Goal: Task Accomplishment & Management: Manage account settings

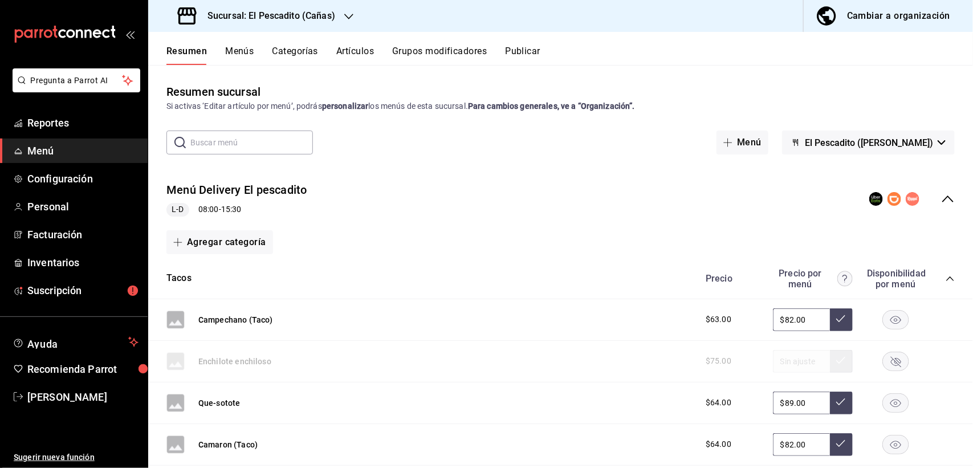
click at [175, 323] on rect at bounding box center [175, 320] width 18 height 18
click at [245, 320] on button "Campechano (Taco)" at bounding box center [235, 319] width 75 height 11
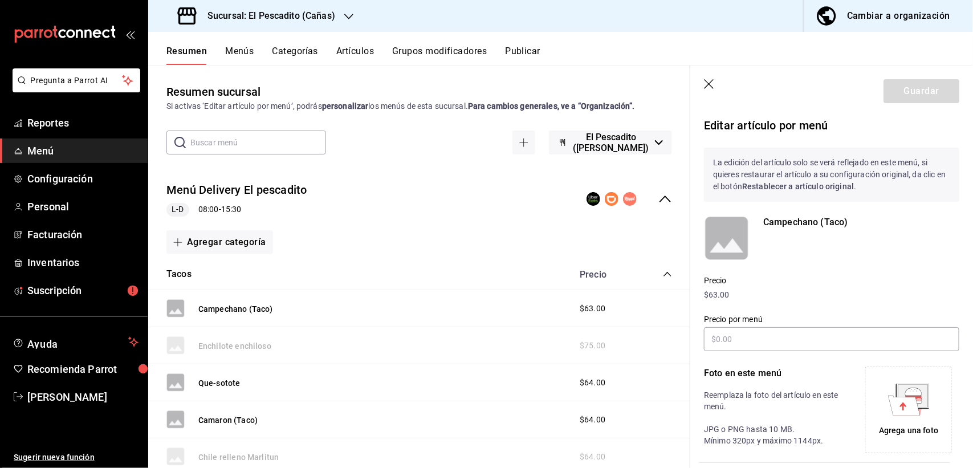
type input "$82.00"
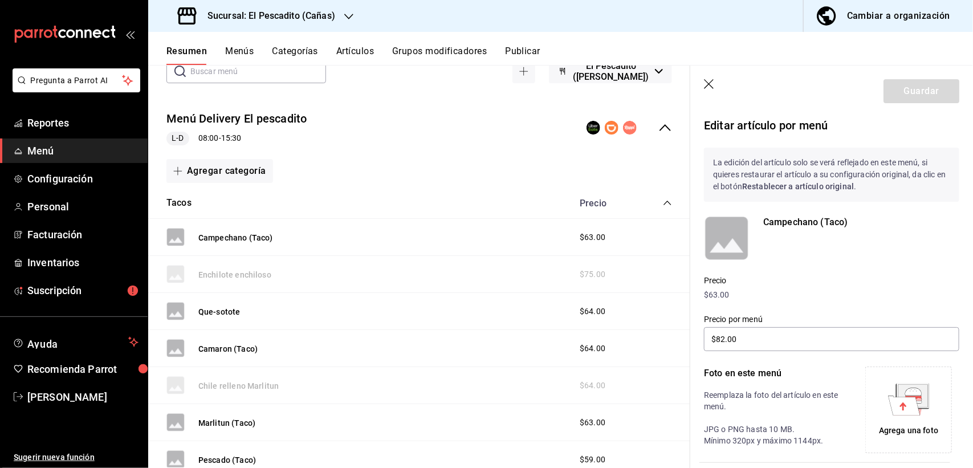
click at [897, 408] on icon at bounding box center [904, 405] width 32 height 19
click at [712, 84] on icon "button" at bounding box center [709, 84] width 11 height 11
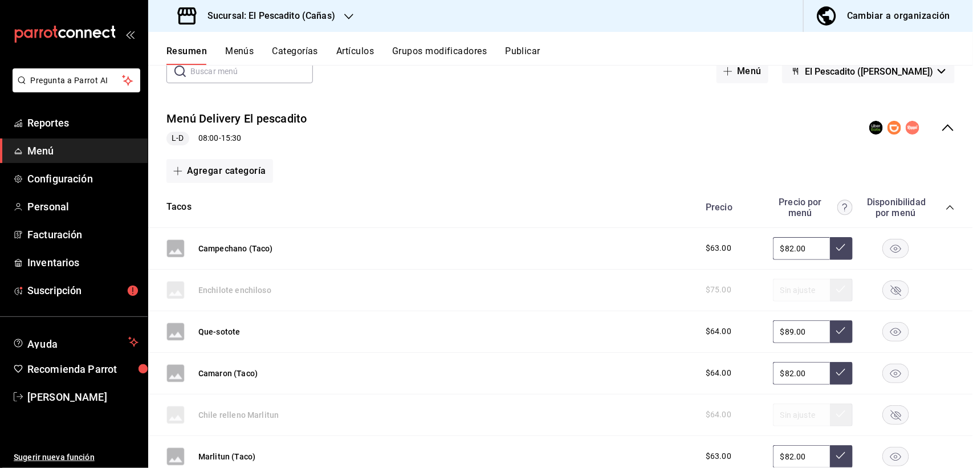
click at [171, 258] on rect at bounding box center [175, 248] width 18 height 18
click at [209, 331] on button "Que-sotote" at bounding box center [219, 331] width 42 height 11
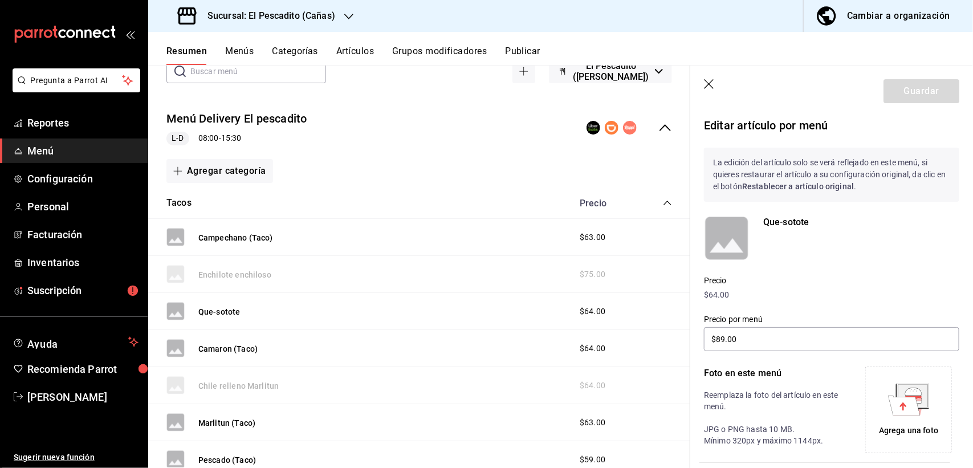
click at [917, 419] on div "Agrega una foto" at bounding box center [908, 409] width 81 height 81
click at [898, 408] on icon at bounding box center [904, 405] width 32 height 19
click at [716, 80] on icon "button" at bounding box center [709, 84] width 11 height 11
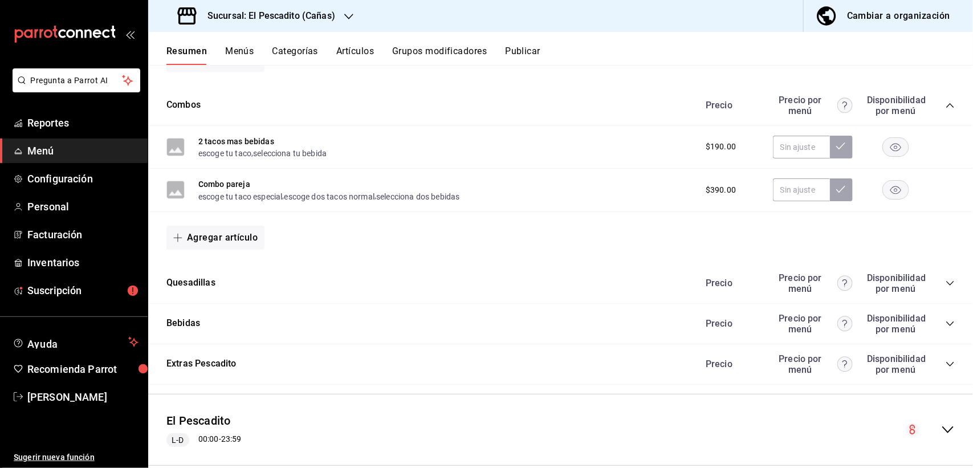
scroll to position [703, 0]
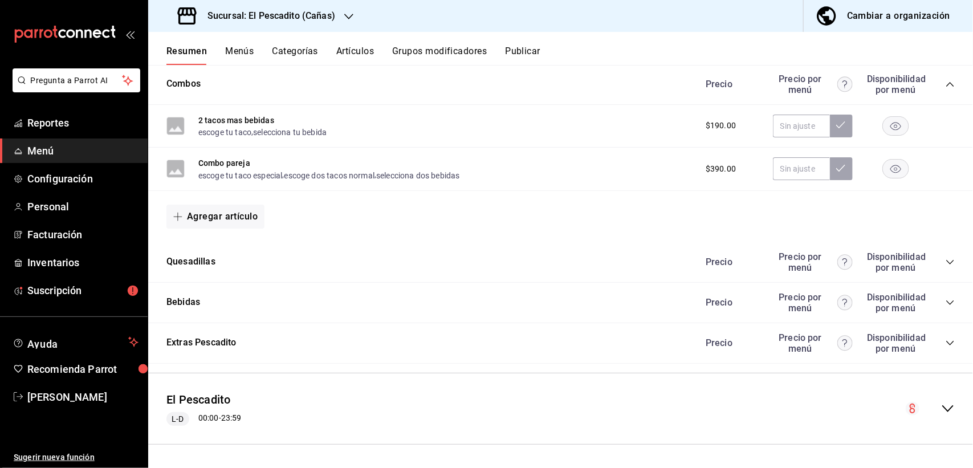
click at [946, 343] on icon "collapse-category-row" at bounding box center [950, 343] width 9 height 9
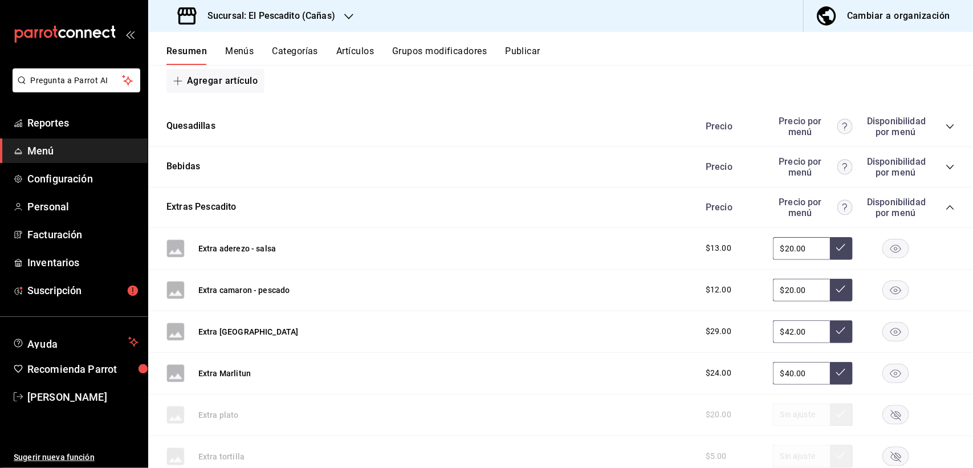
scroll to position [845, 0]
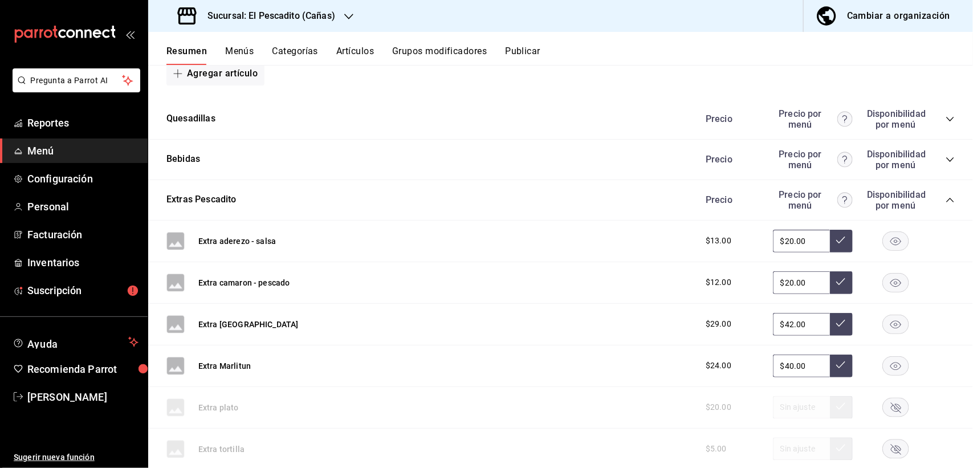
click at [883, 241] on rect "button" at bounding box center [896, 240] width 26 height 19
click at [885, 288] on rect "button" at bounding box center [896, 282] width 26 height 19
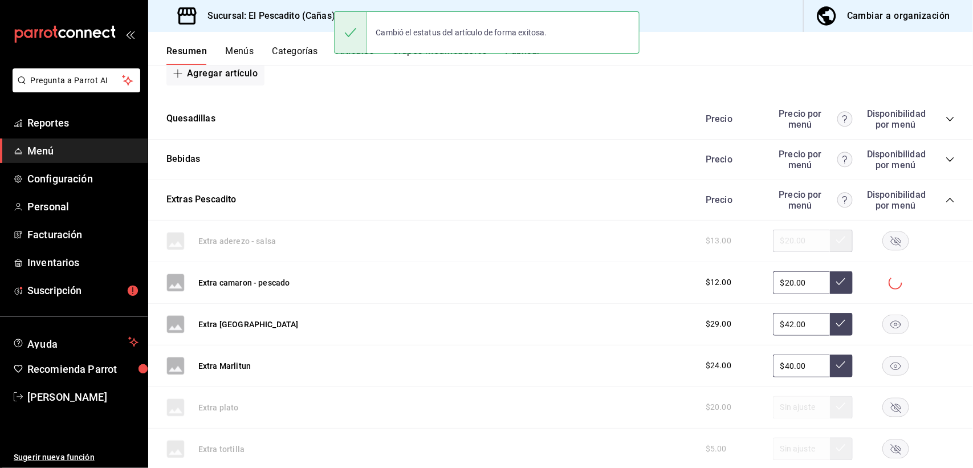
click at [887, 326] on rect "button" at bounding box center [896, 324] width 26 height 19
click at [887, 365] on rect "button" at bounding box center [896, 365] width 26 height 19
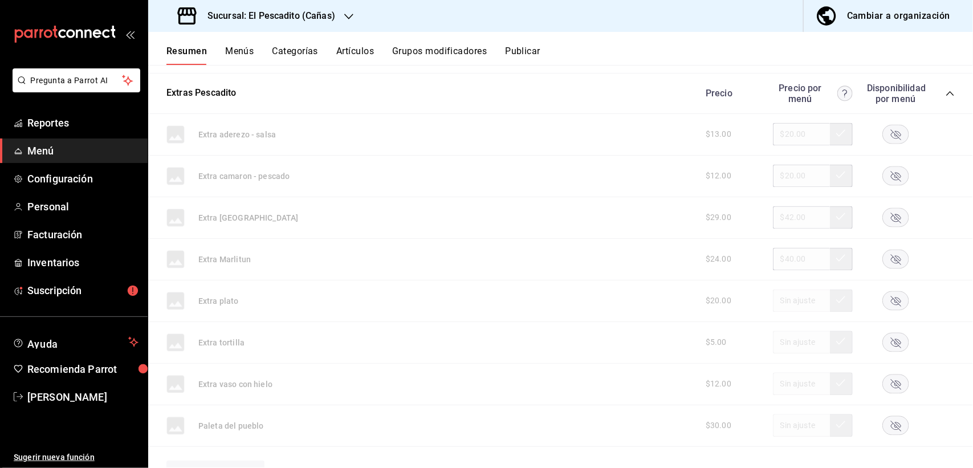
scroll to position [804, 0]
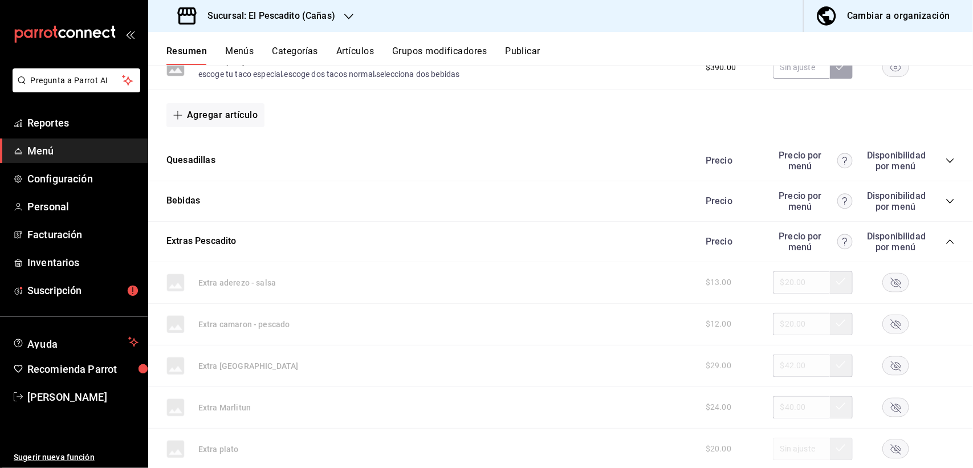
click at [946, 241] on icon "collapse-category-row" at bounding box center [949, 241] width 7 height 5
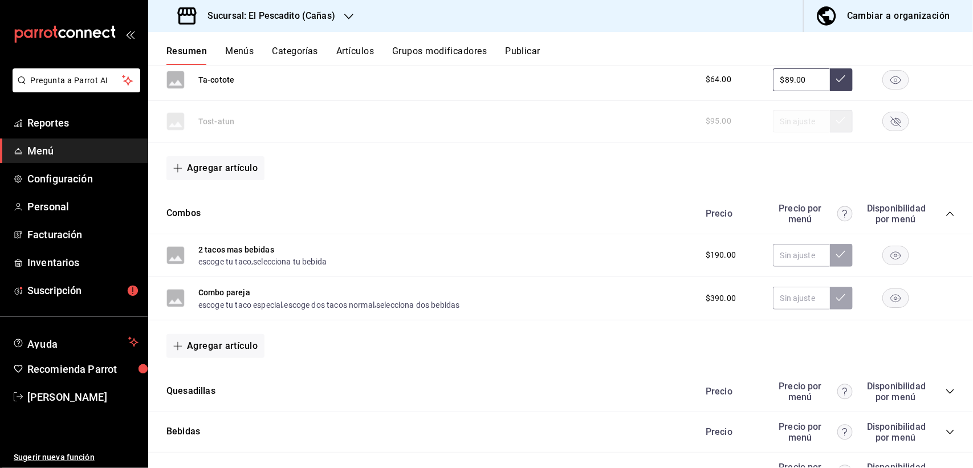
scroll to position [560, 0]
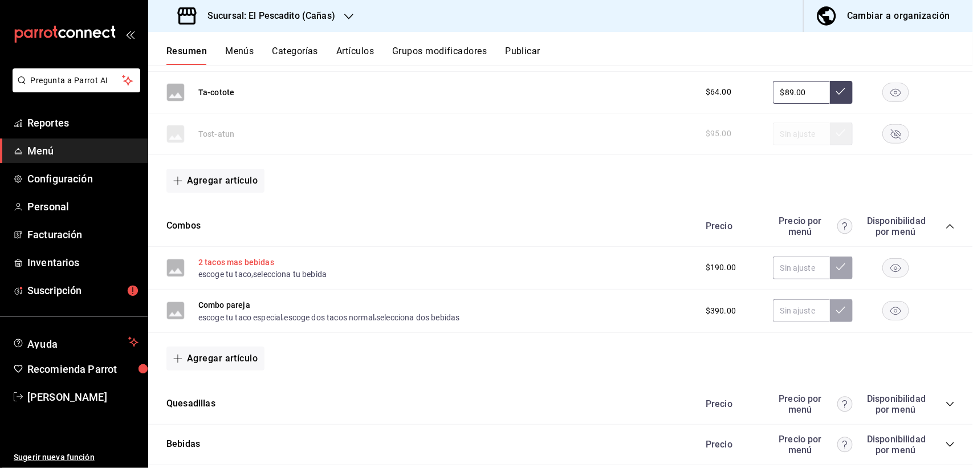
click at [229, 263] on button "2 tacos mas bebidas" at bounding box center [236, 262] width 76 height 11
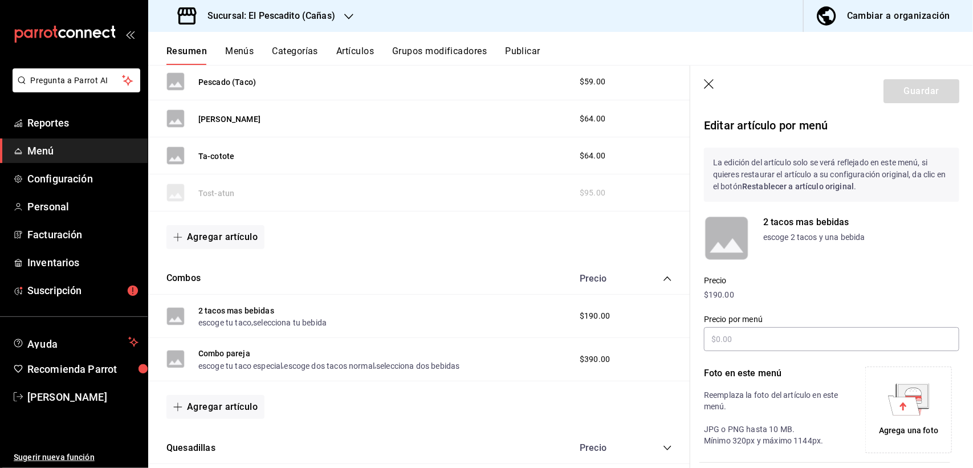
scroll to position [378, 0]
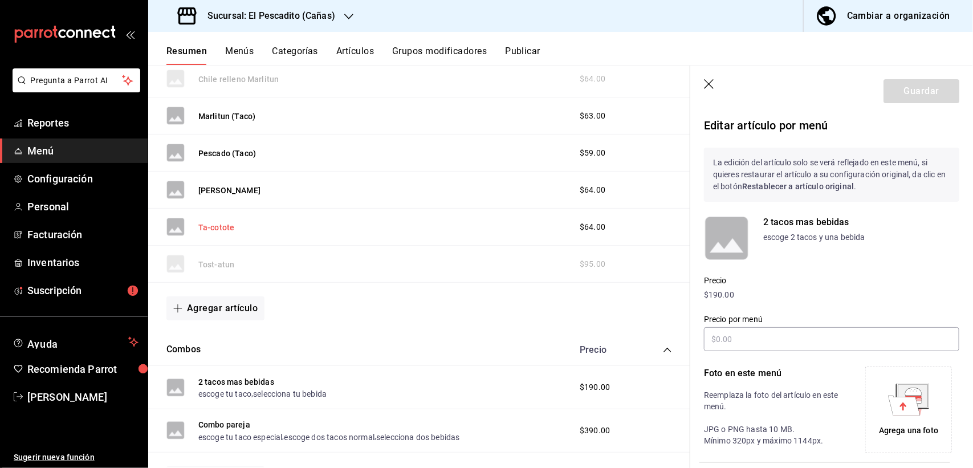
click at [217, 230] on button "Ta-cotote" at bounding box center [216, 227] width 36 height 11
type input "$89.00"
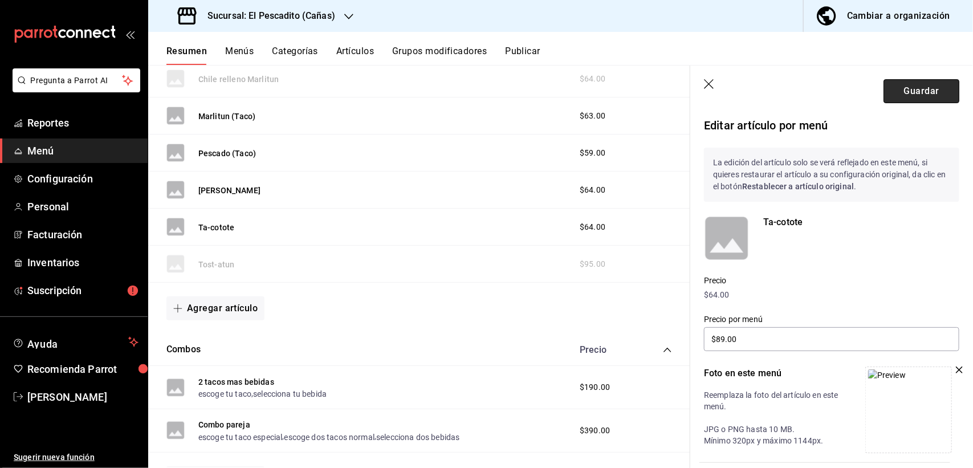
click at [904, 89] on button "Guardar" at bounding box center [922, 91] width 76 height 24
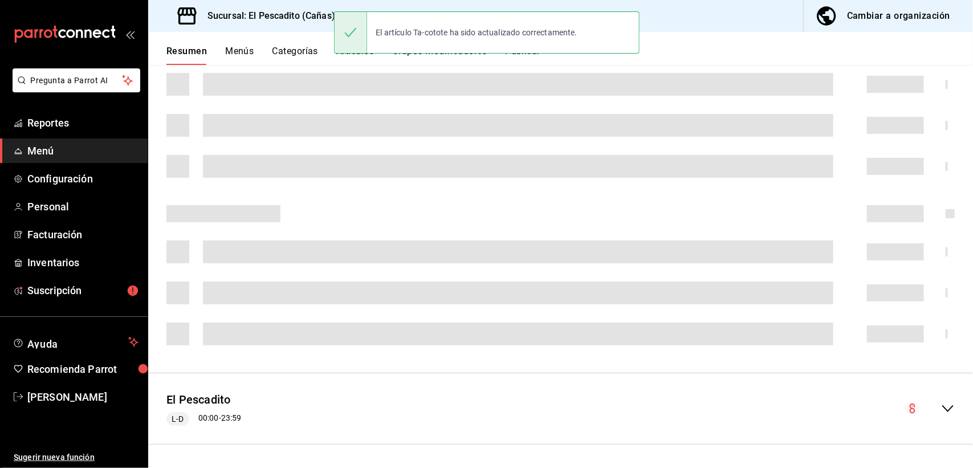
scroll to position [197, 0]
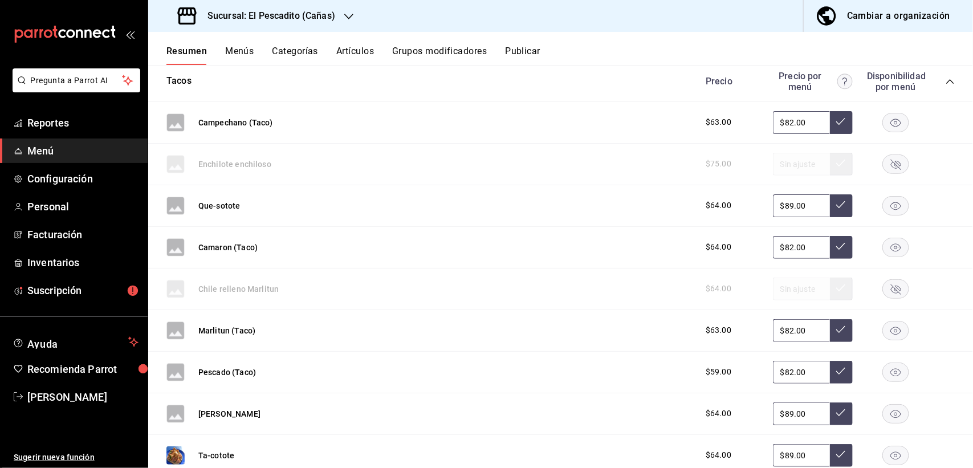
click at [891, 286] on icon "button" at bounding box center [896, 289] width 10 height 10
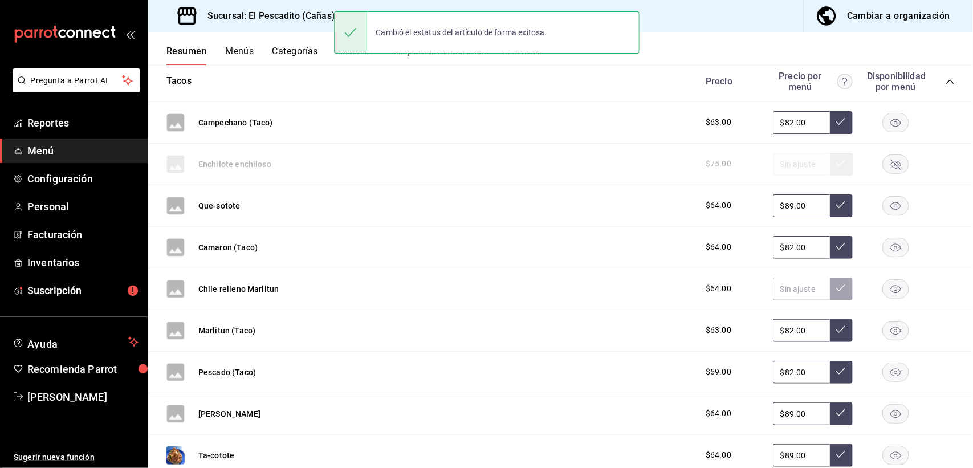
click at [883, 292] on rect "button" at bounding box center [896, 288] width 26 height 19
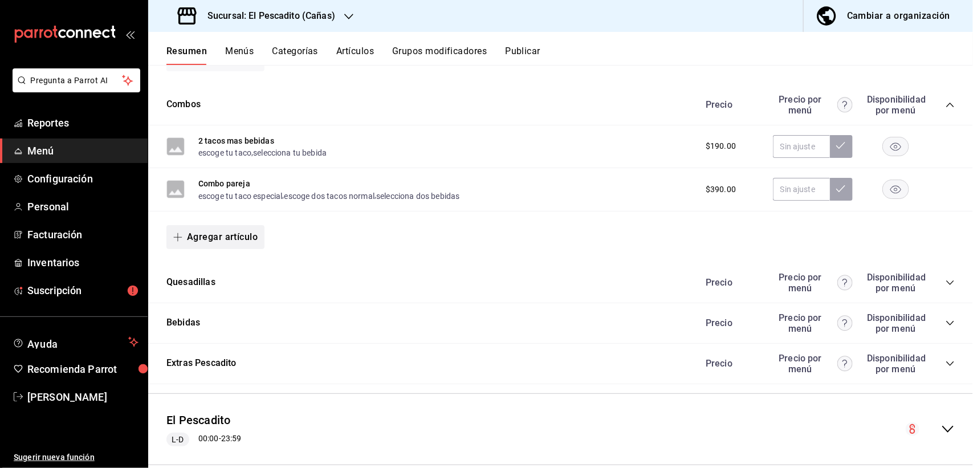
scroll to position [696, 0]
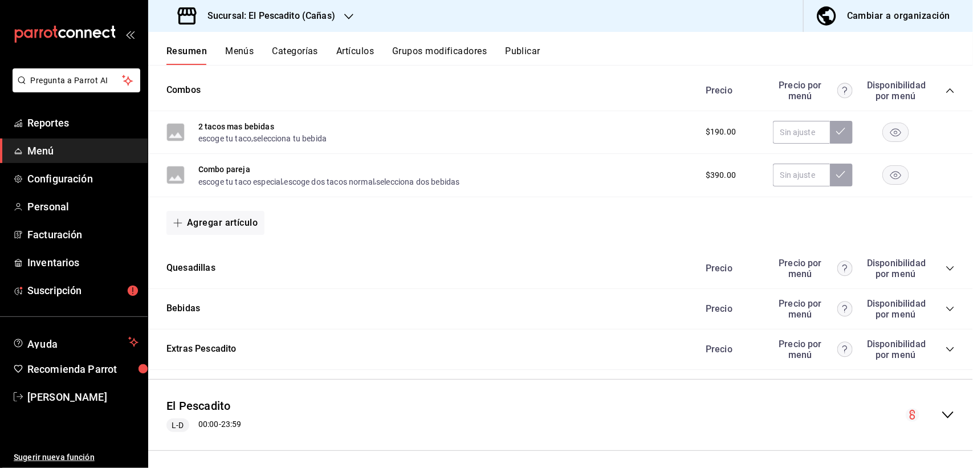
click at [946, 268] on icon "collapse-category-row" at bounding box center [950, 268] width 9 height 9
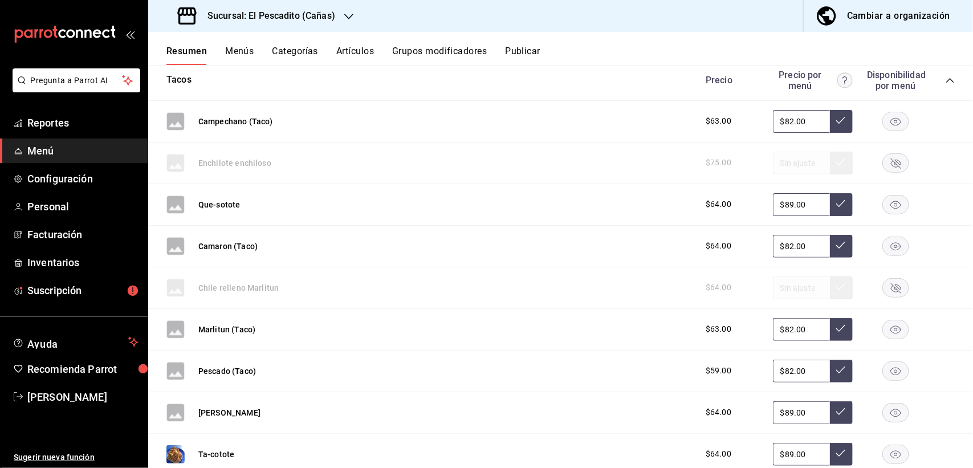
scroll to position [197, 0]
click at [883, 160] on rect "button" at bounding box center [896, 164] width 26 height 19
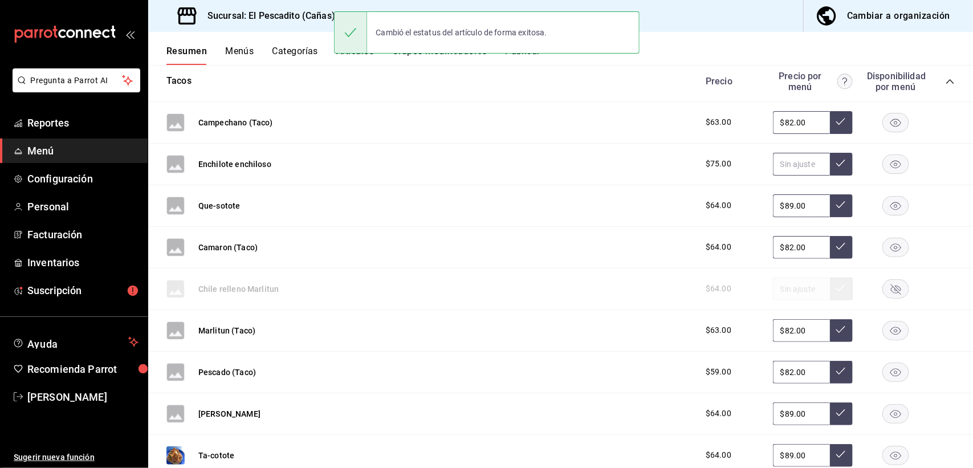
click at [792, 161] on input "text" at bounding box center [801, 164] width 57 height 23
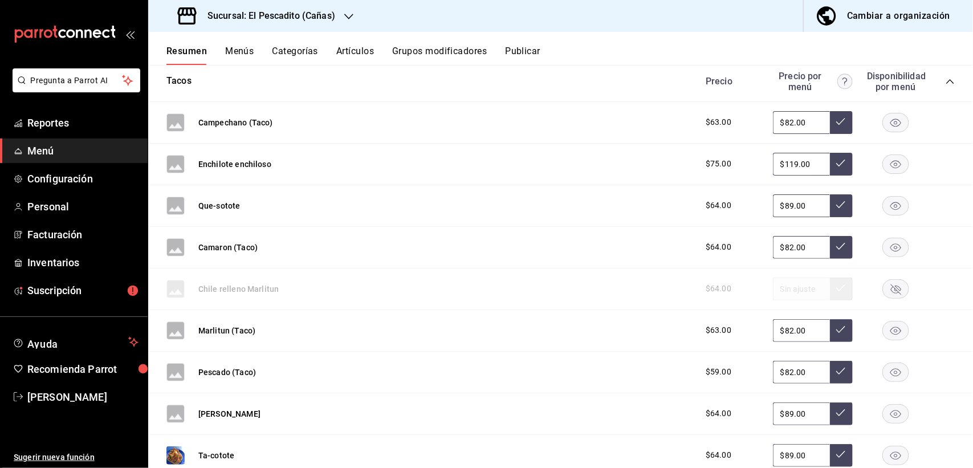
type input "$119.00"
click at [836, 165] on icon at bounding box center [840, 162] width 9 height 9
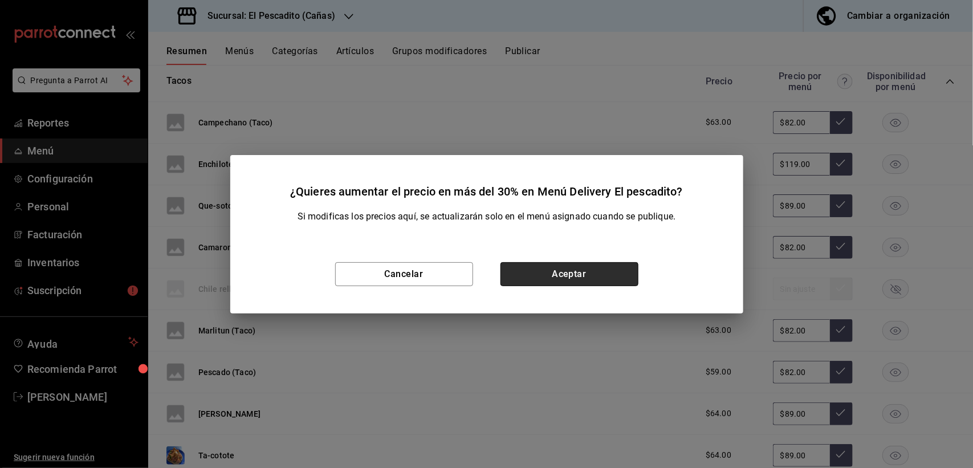
click at [597, 267] on button "Aceptar" at bounding box center [570, 274] width 138 height 24
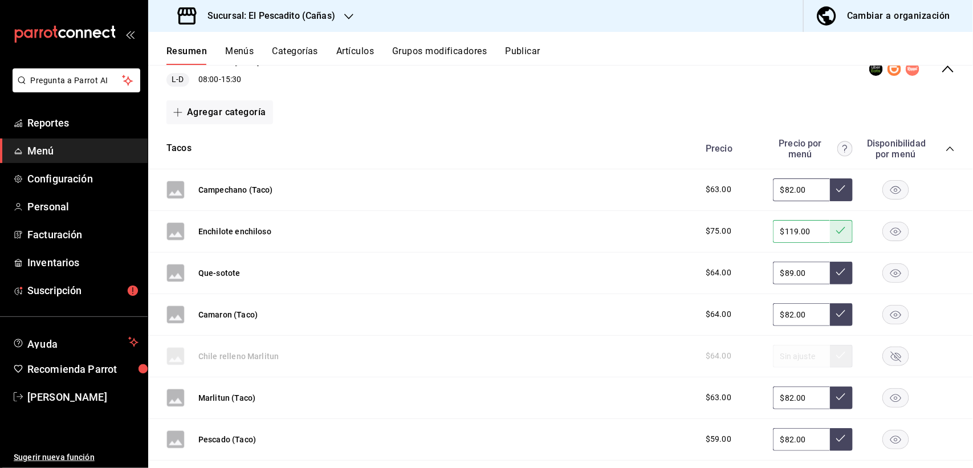
scroll to position [126, 0]
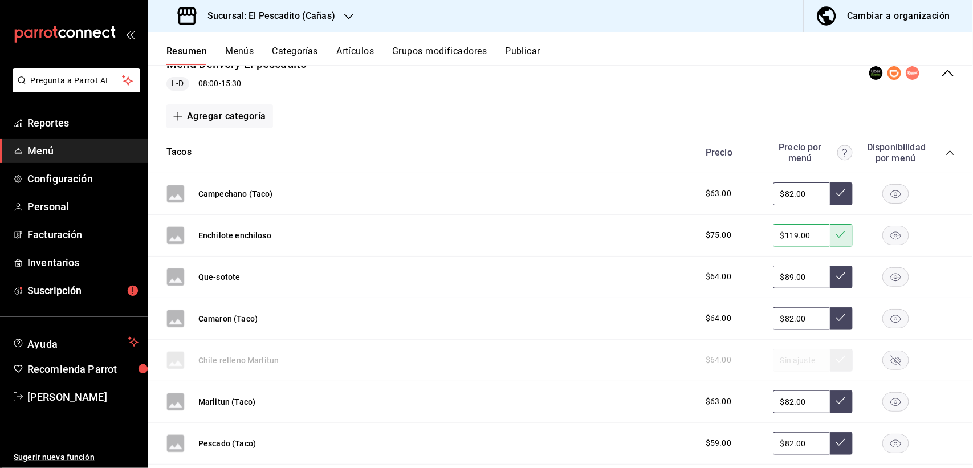
click at [181, 203] on rect at bounding box center [175, 194] width 18 height 18
click at [213, 404] on button "Marlitun (Taco)" at bounding box center [226, 401] width 57 height 11
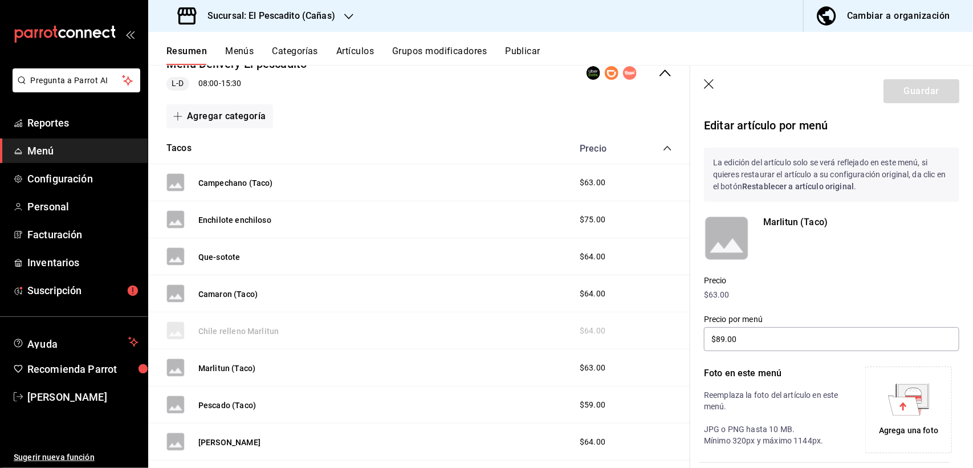
type input "$82.00"
click at [916, 92] on button "Guardar" at bounding box center [922, 91] width 76 height 24
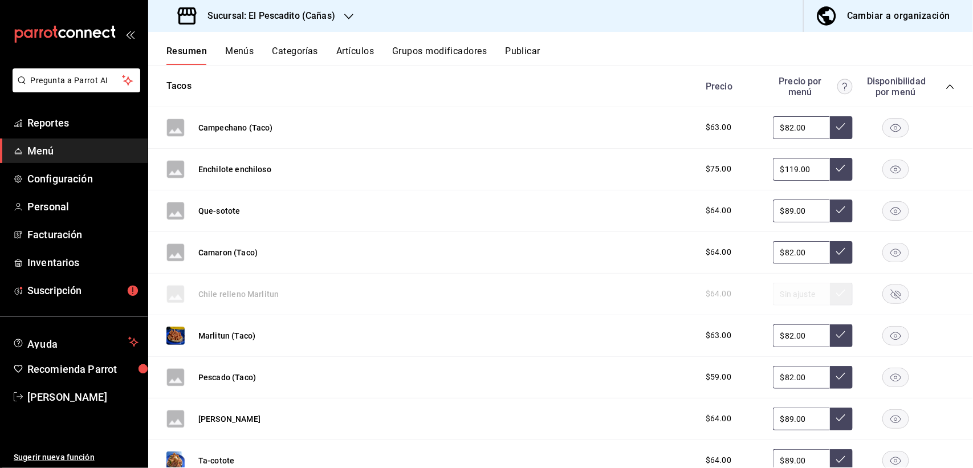
scroll to position [269, 0]
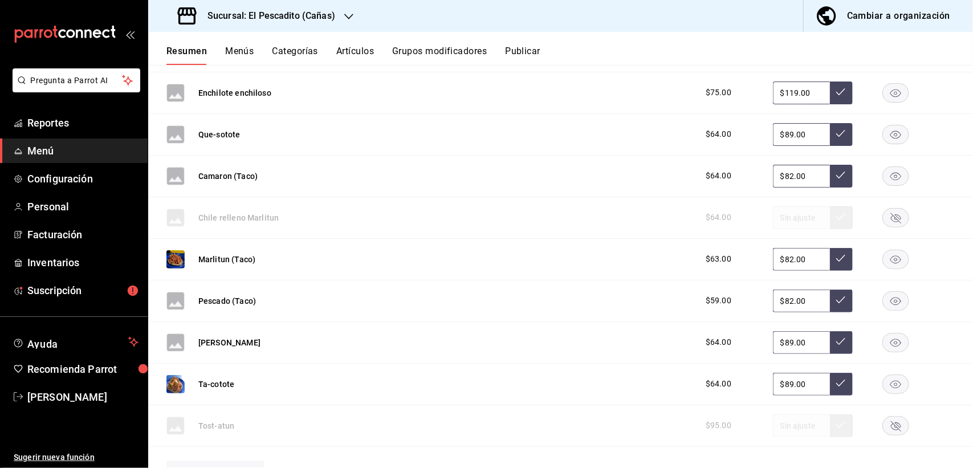
click at [172, 60] on rect at bounding box center [175, 51] width 18 height 18
click at [235, 343] on button "[PERSON_NAME]" at bounding box center [229, 342] width 62 height 11
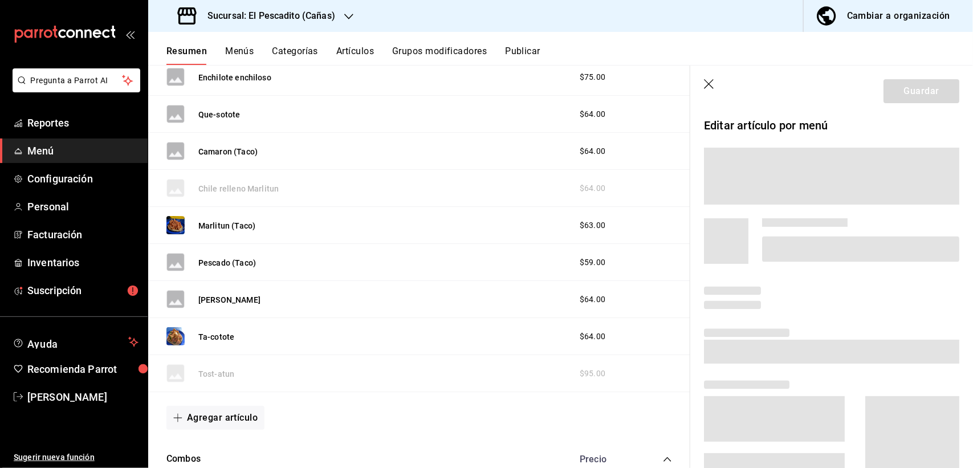
scroll to position [260, 0]
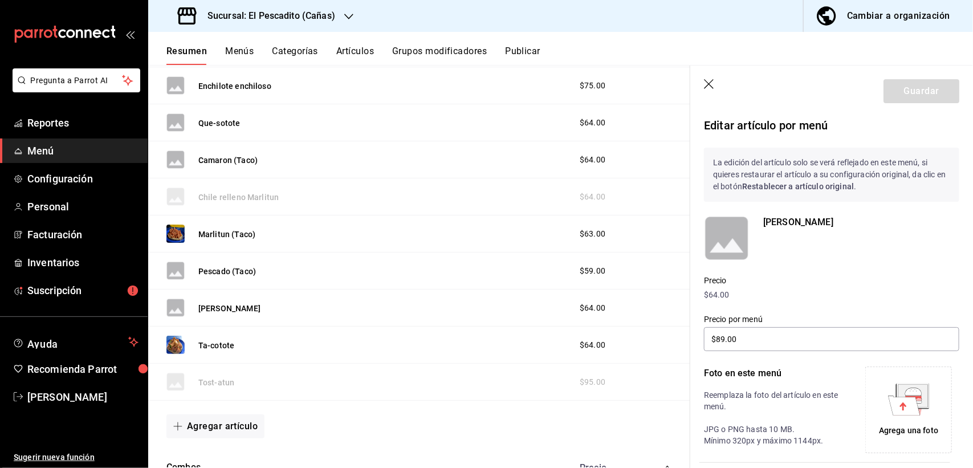
type input "$89.00"
click at [891, 89] on button "Guardar" at bounding box center [922, 91] width 76 height 24
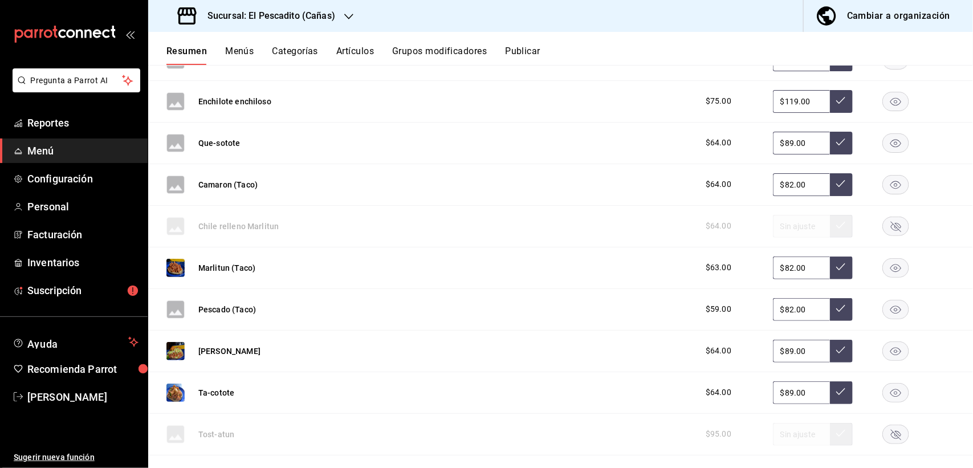
scroll to position [269, 0]
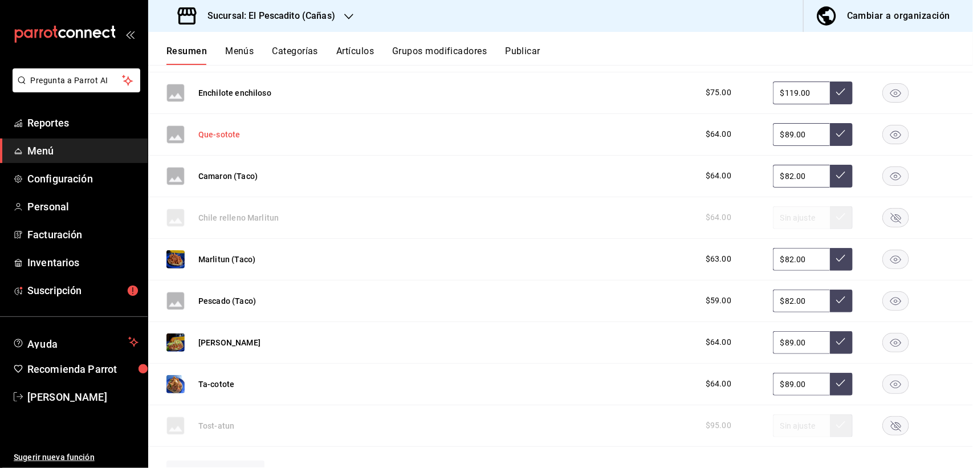
click at [218, 133] on button "Que-sotote" at bounding box center [219, 134] width 42 height 11
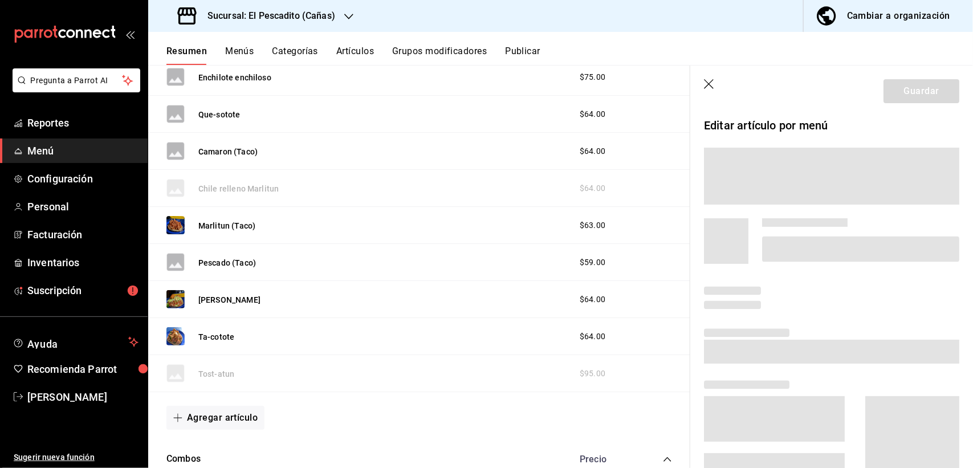
scroll to position [260, 0]
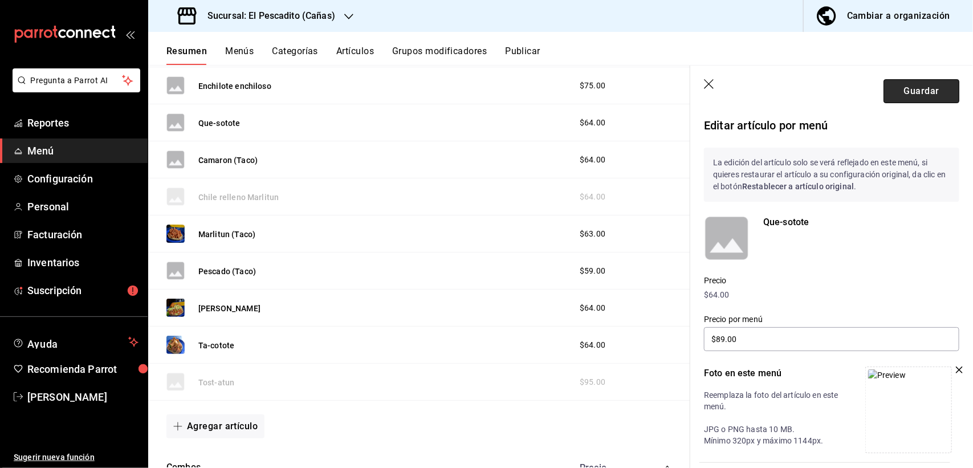
click at [894, 86] on button "Guardar" at bounding box center [922, 91] width 76 height 24
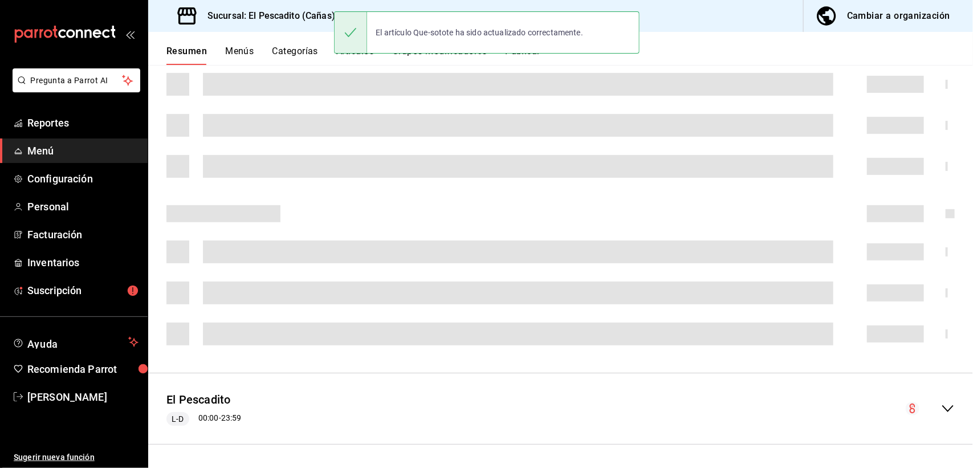
scroll to position [197, 0]
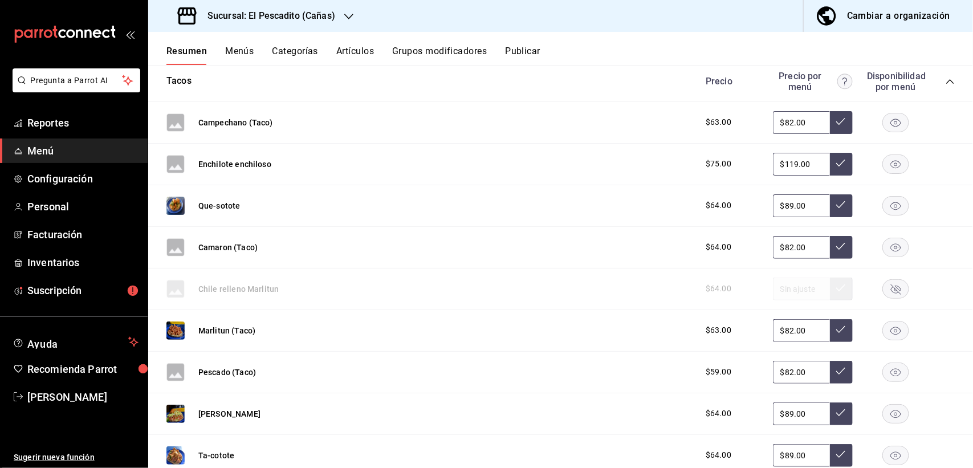
click at [184, 132] on rect at bounding box center [175, 122] width 18 height 18
click at [177, 132] on rect at bounding box center [175, 122] width 18 height 18
click at [212, 250] on button "Camaron (Taco)" at bounding box center [227, 247] width 59 height 11
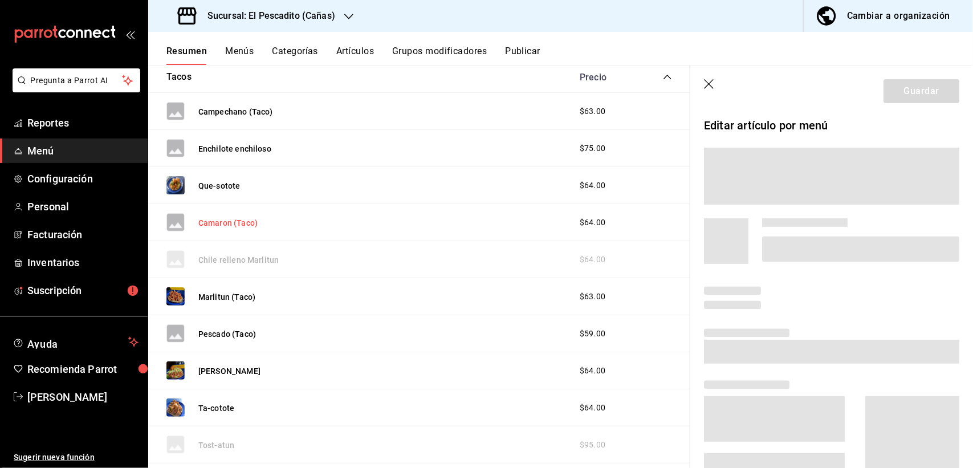
scroll to position [193, 0]
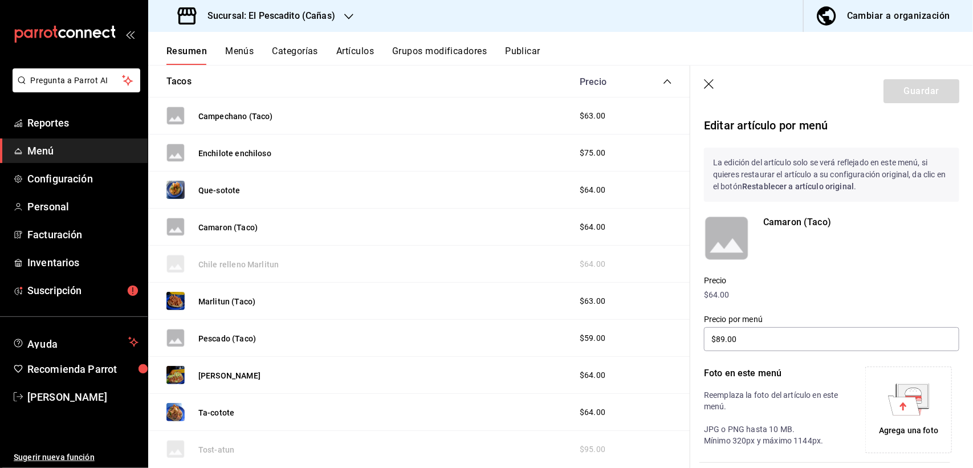
type input "$82.00"
click at [907, 93] on button "Guardar" at bounding box center [922, 91] width 76 height 24
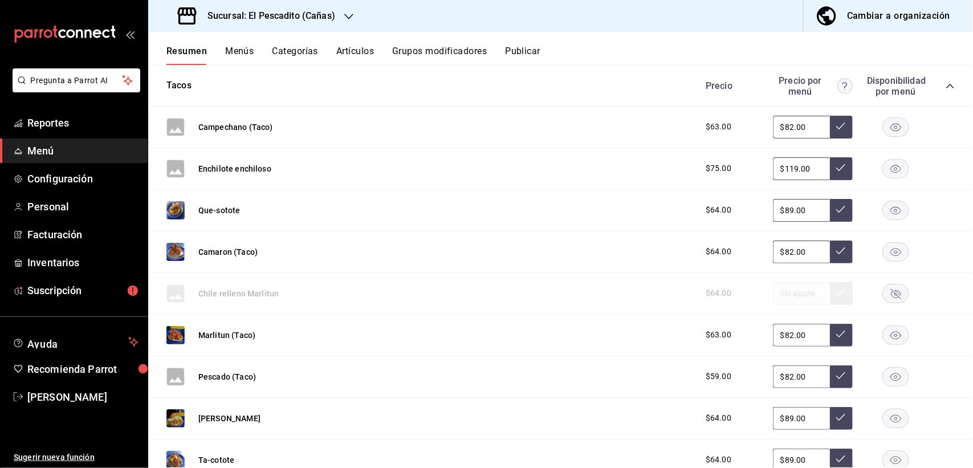
click at [534, 50] on button "Publicar" at bounding box center [522, 55] width 35 height 19
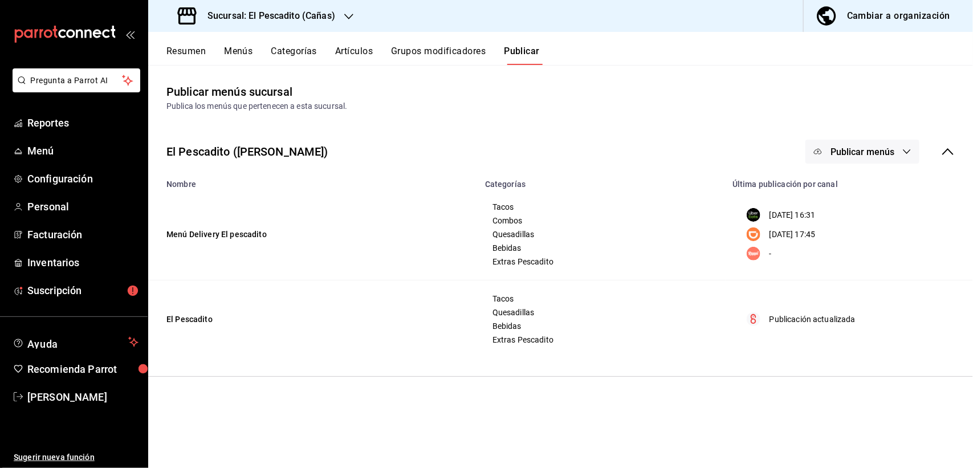
click at [843, 147] on span "Publicar menús" at bounding box center [863, 152] width 64 height 11
click at [864, 223] on span "DiDi Food" at bounding box center [879, 221] width 55 height 12
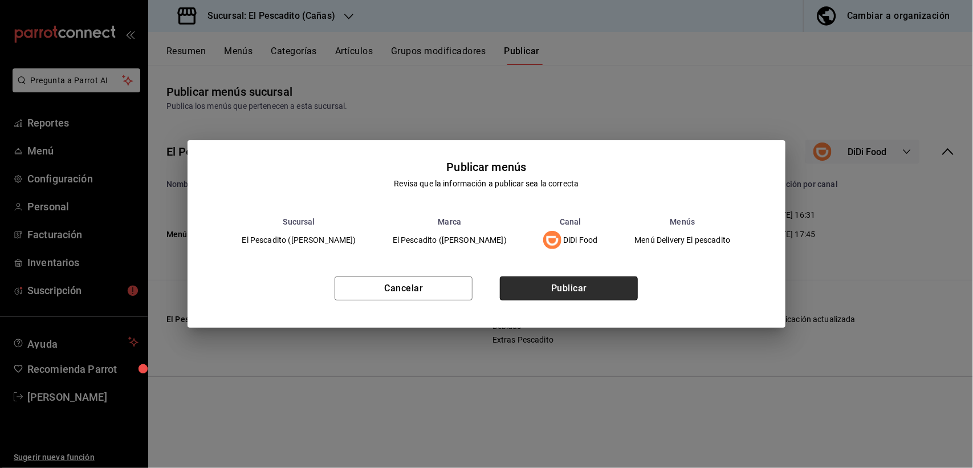
click at [608, 288] on button "Publicar" at bounding box center [569, 289] width 138 height 24
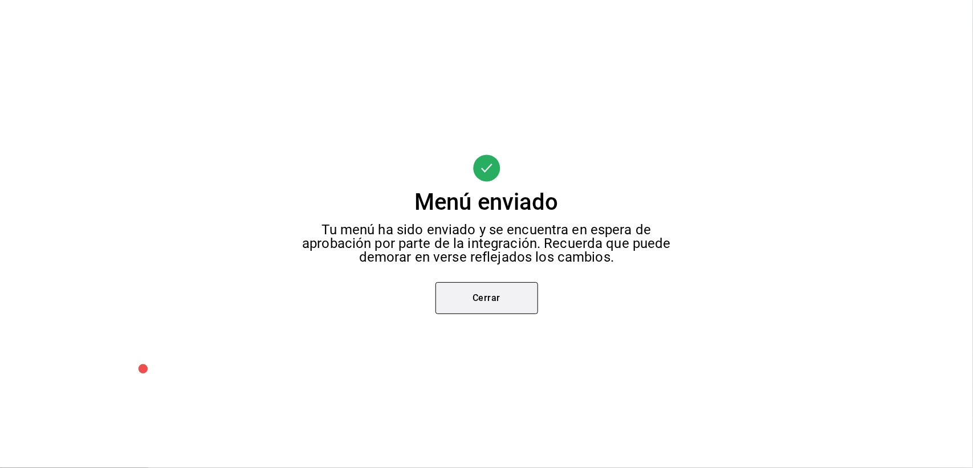
click at [514, 296] on button "Cerrar" at bounding box center [487, 298] width 103 height 32
click at [514, 296] on div "Menú enviado Tu menú ha sido enviado y se encuentra en espera de aprobación por…" at bounding box center [486, 234] width 973 height 468
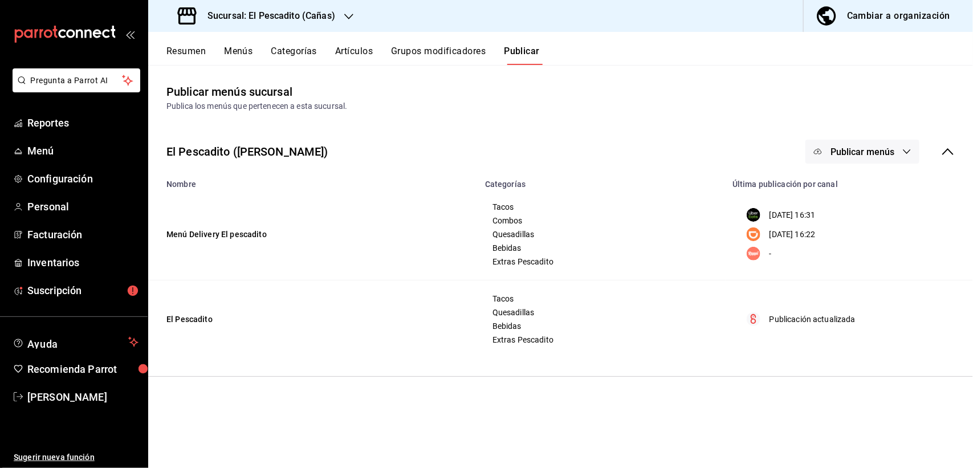
click at [184, 55] on button "Resumen" at bounding box center [185, 55] width 39 height 19
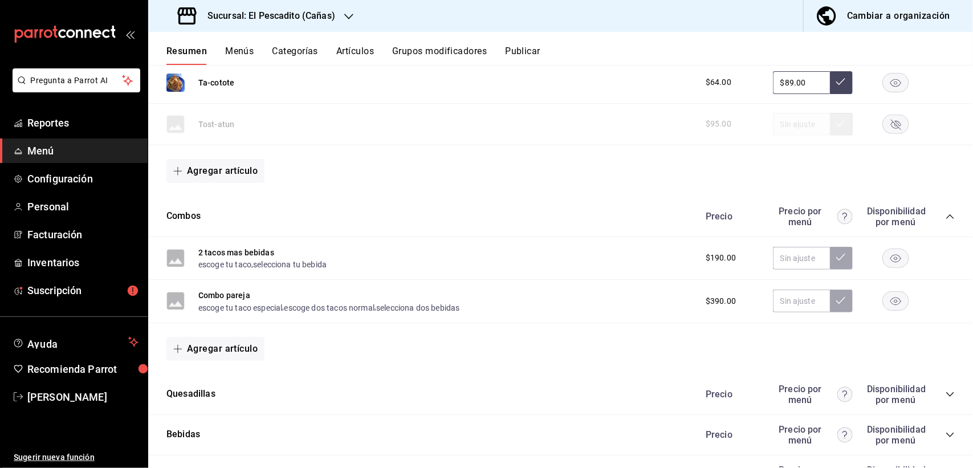
scroll to position [703, 0]
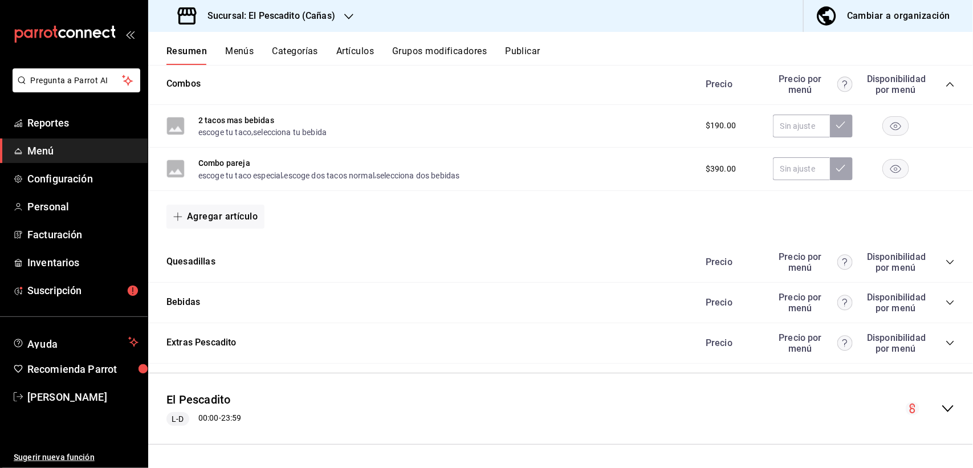
click at [946, 262] on icon "collapse-category-row" at bounding box center [950, 262] width 9 height 9
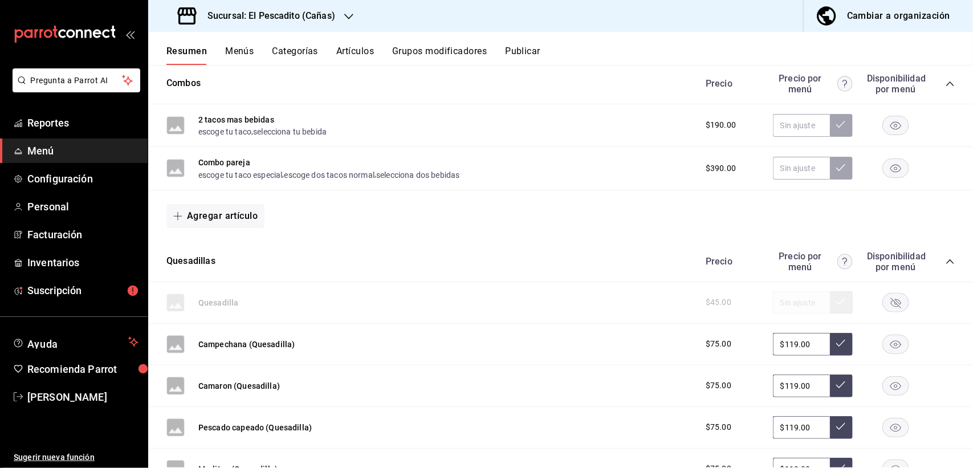
scroll to position [917, 0]
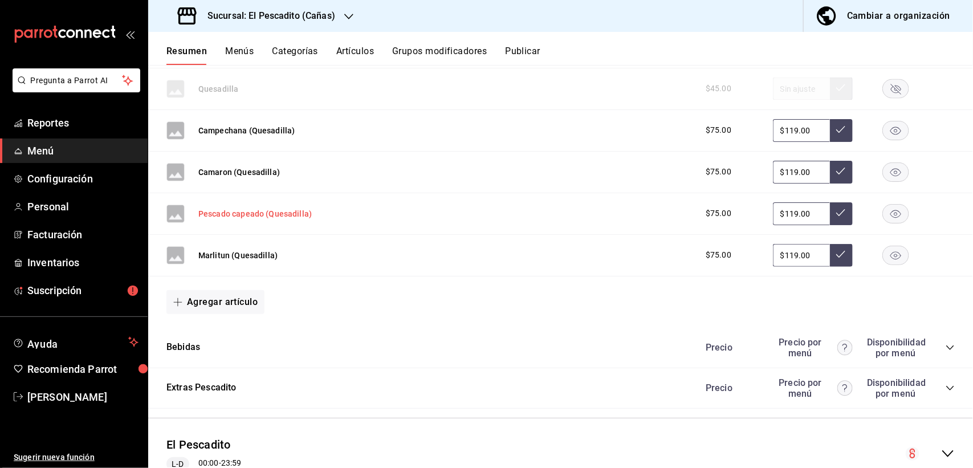
click at [260, 216] on button "Pescado capeado (Quesadilla)" at bounding box center [254, 213] width 113 height 11
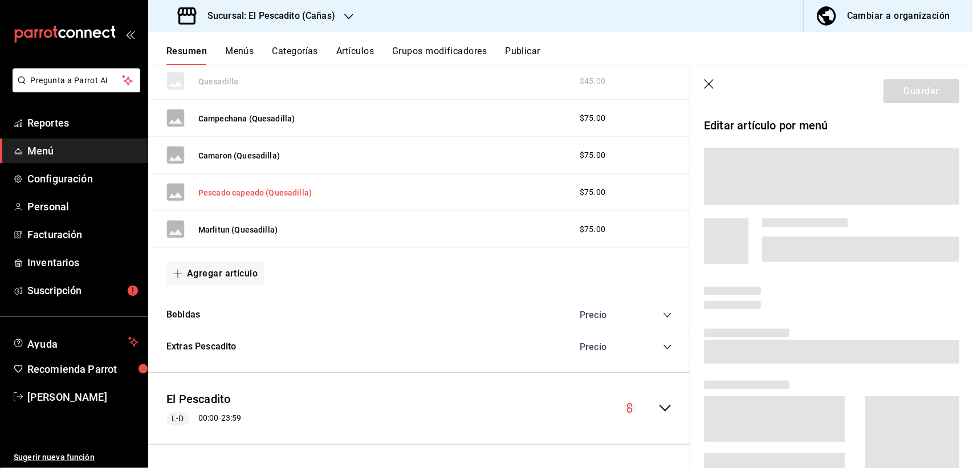
scroll to position [853, 0]
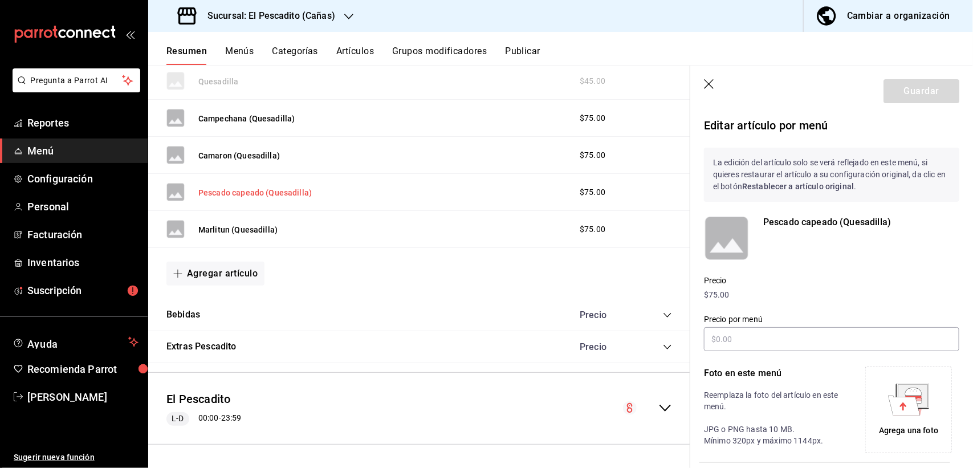
type input "$119.00"
click at [258, 225] on button "Marlitun (Quesadilla)" at bounding box center [237, 229] width 79 height 11
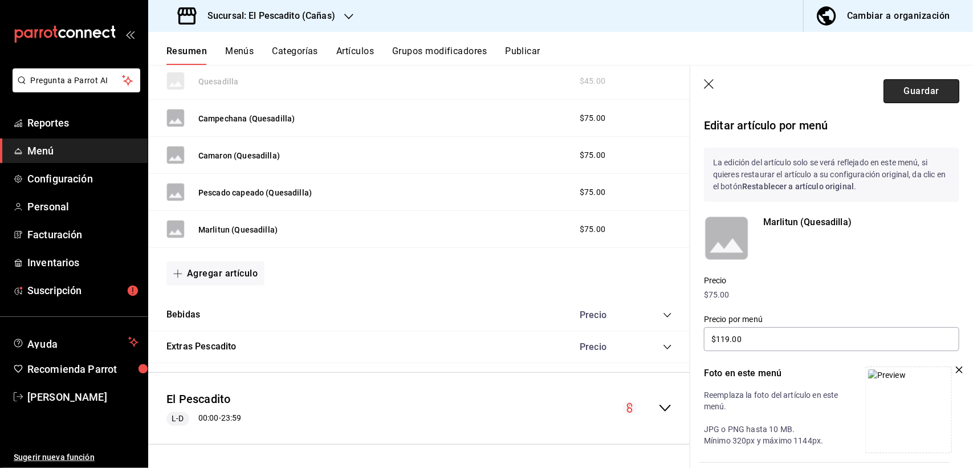
click at [902, 88] on button "Guardar" at bounding box center [922, 91] width 76 height 24
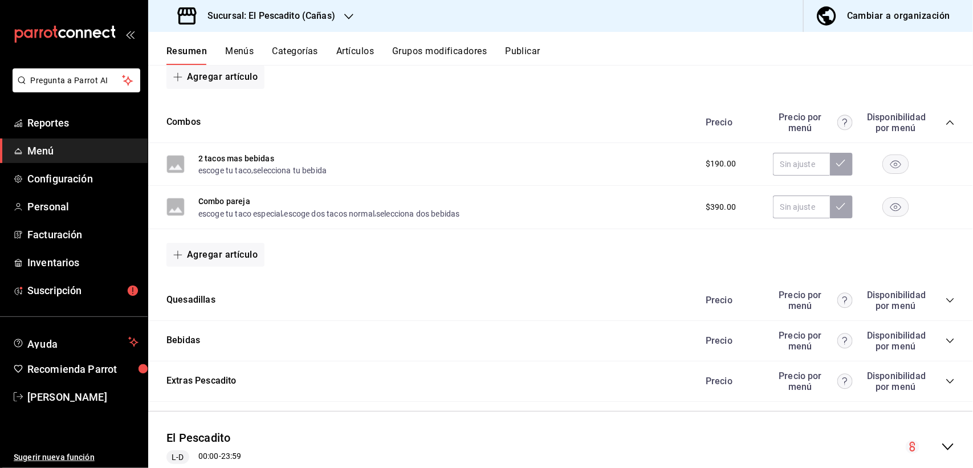
scroll to position [703, 0]
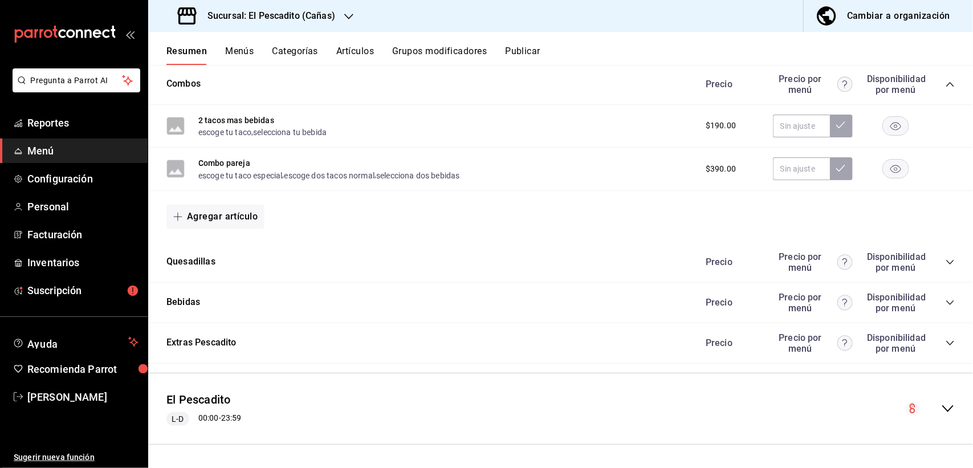
click at [946, 261] on icon "collapse-category-row" at bounding box center [950, 262] width 9 height 9
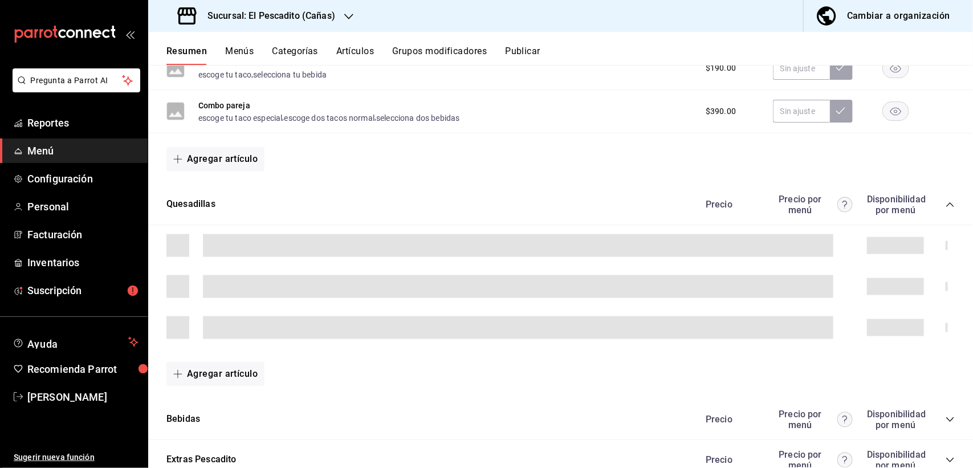
scroll to position [774, 0]
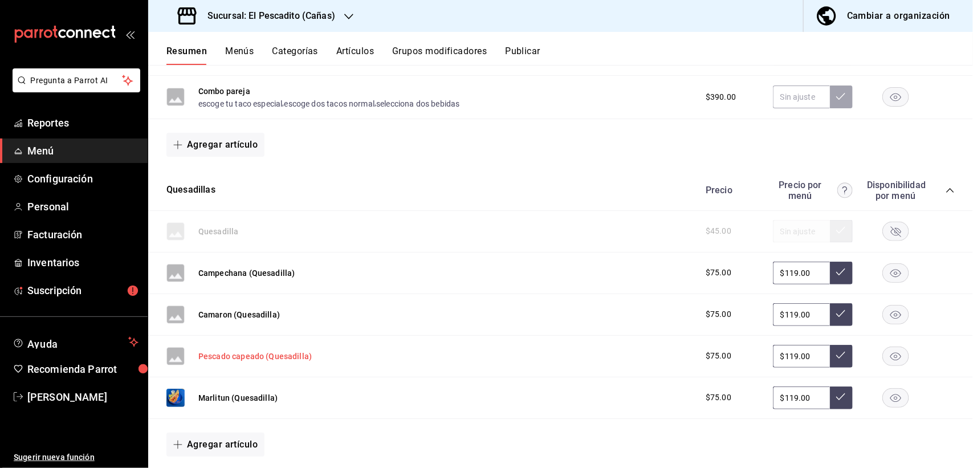
click at [260, 355] on button "Pescado capeado (Quesadilla)" at bounding box center [254, 356] width 113 height 11
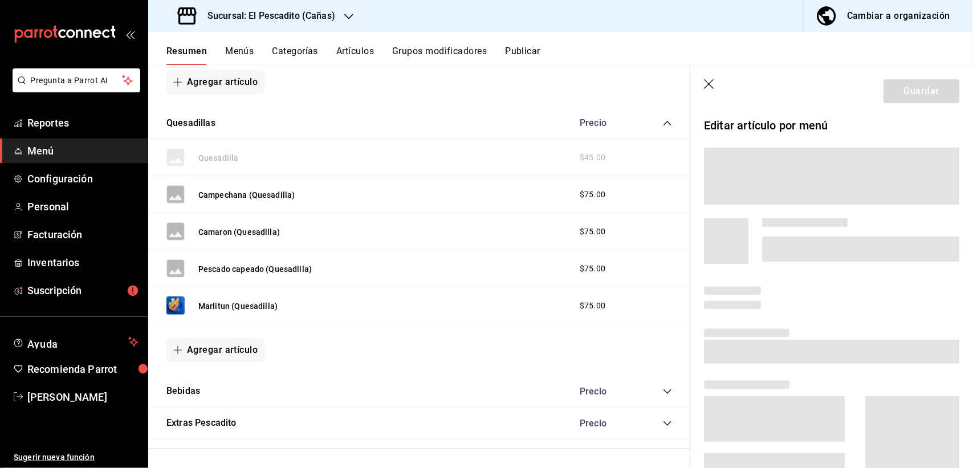
scroll to position [712, 0]
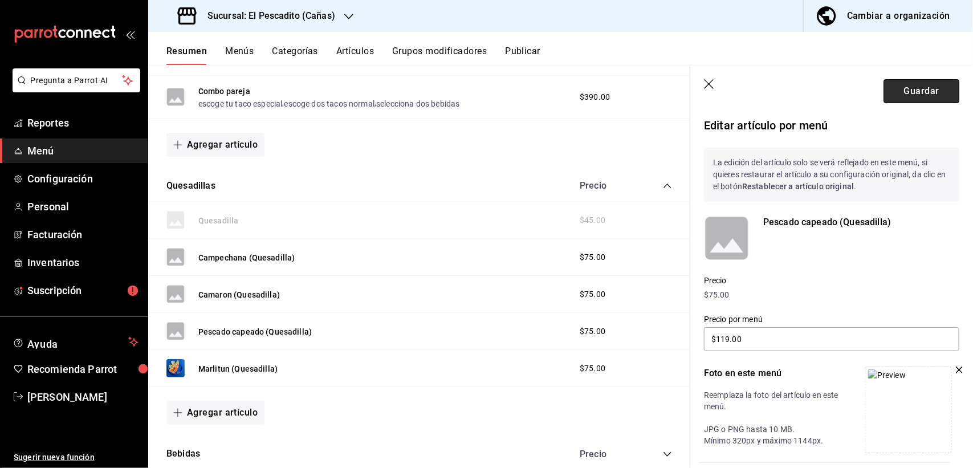
click at [912, 98] on button "Guardar" at bounding box center [922, 91] width 76 height 24
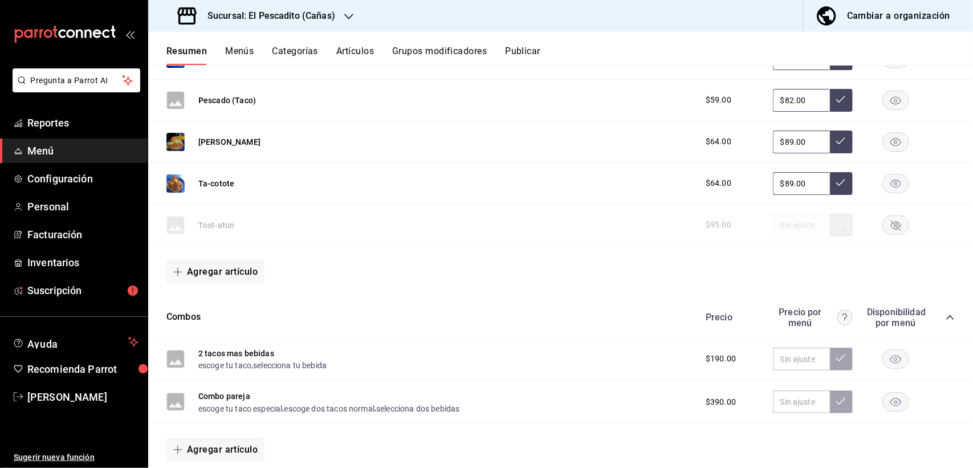
scroll to position [625, 0]
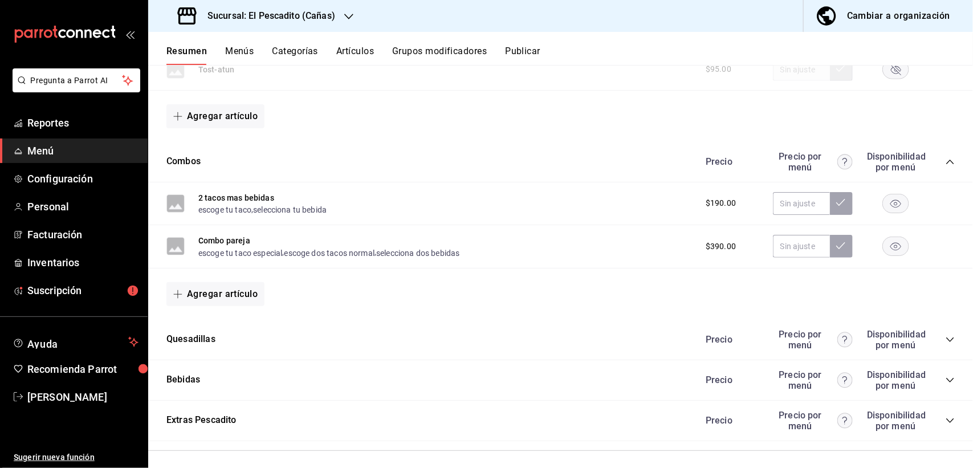
click at [942, 334] on div "Precio Precio por menú Disponibilidad por menú" at bounding box center [824, 340] width 261 height 22
click at [946, 342] on icon "collapse-category-row" at bounding box center [950, 339] width 9 height 9
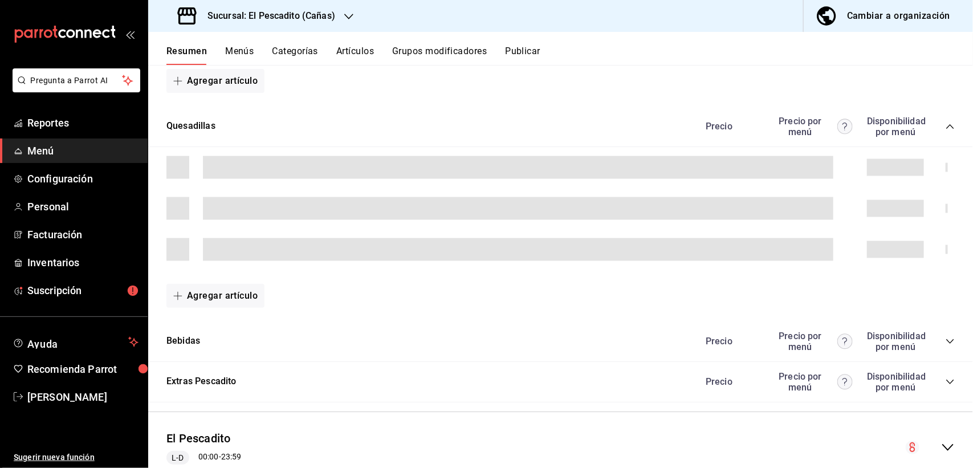
scroll to position [839, 0]
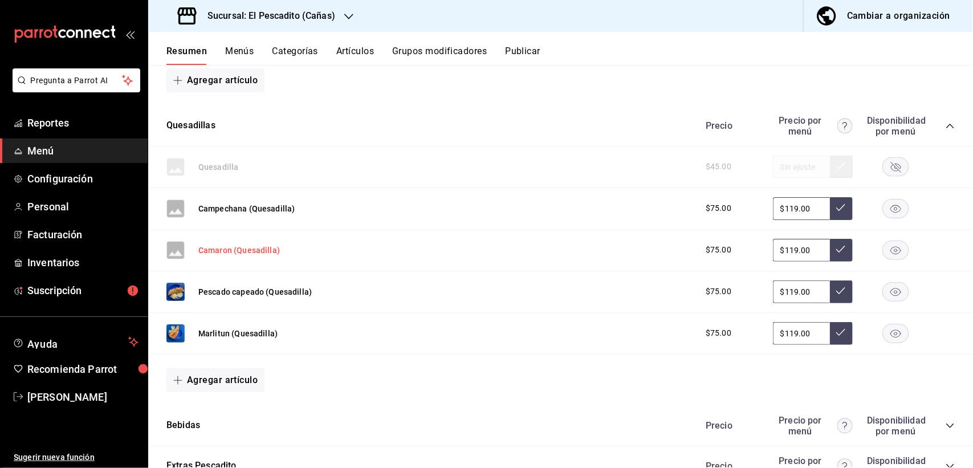
click at [246, 254] on button "Camaron (Quesadilla)" at bounding box center [239, 250] width 82 height 11
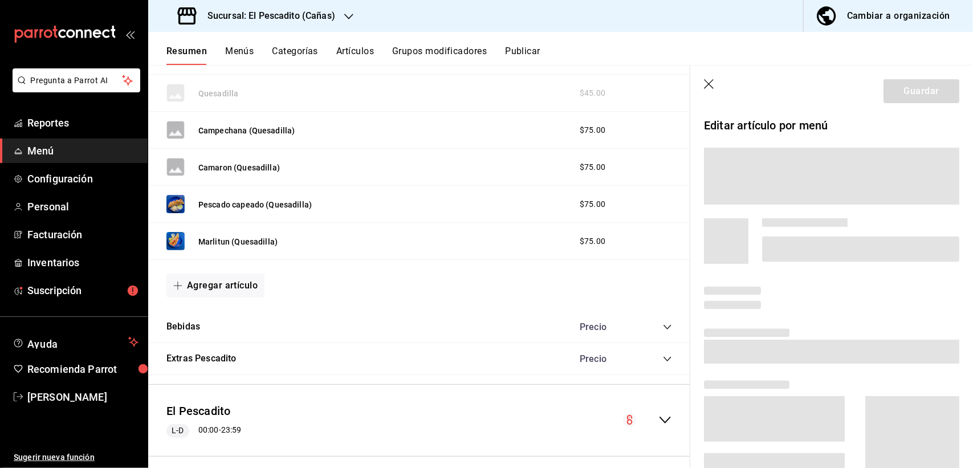
scroll to position [777, 0]
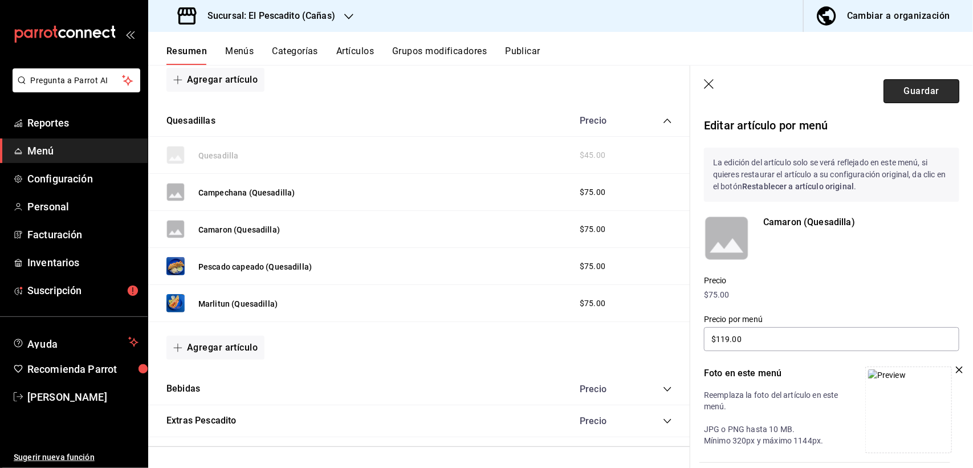
click at [904, 92] on button "Guardar" at bounding box center [922, 91] width 76 height 24
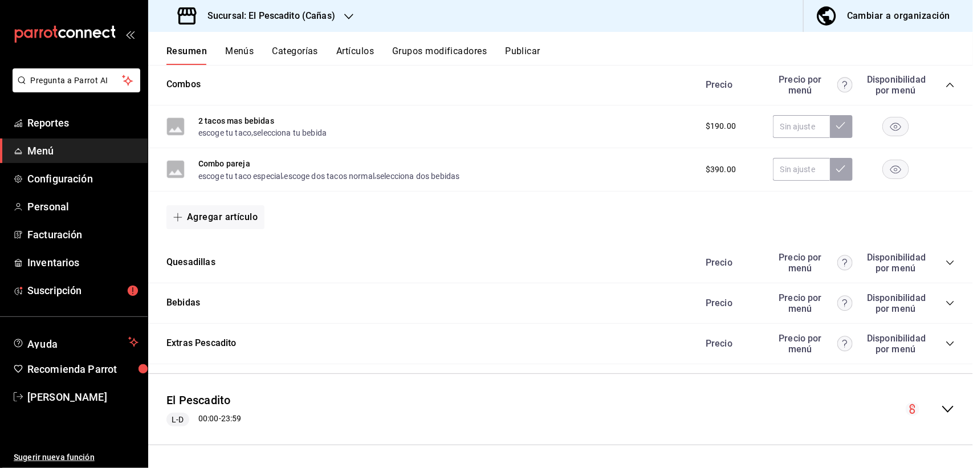
scroll to position [703, 0]
click at [946, 306] on icon "collapse-category-row" at bounding box center [950, 302] width 9 height 9
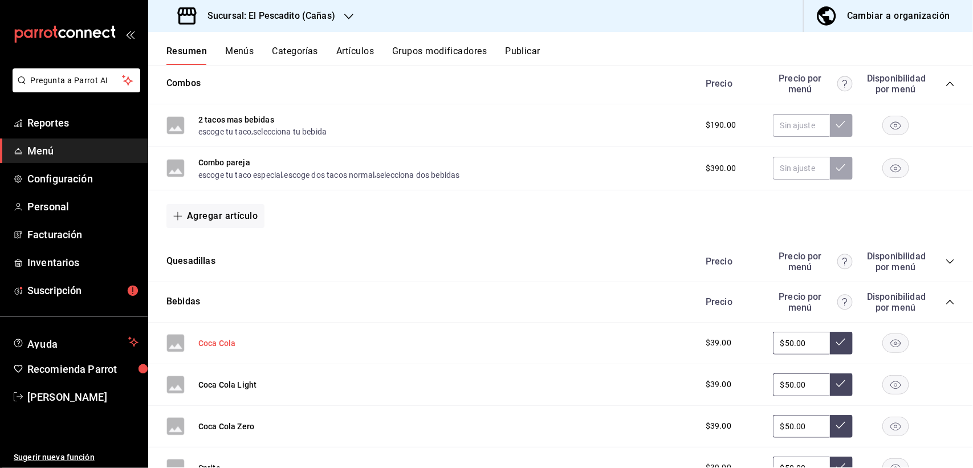
click at [214, 344] on button "Coca Cola" at bounding box center [216, 343] width 37 height 11
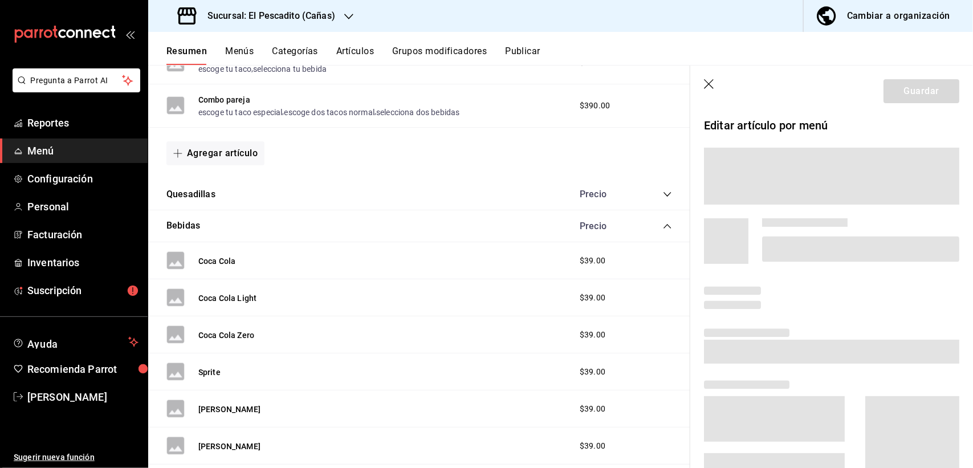
scroll to position [645, 0]
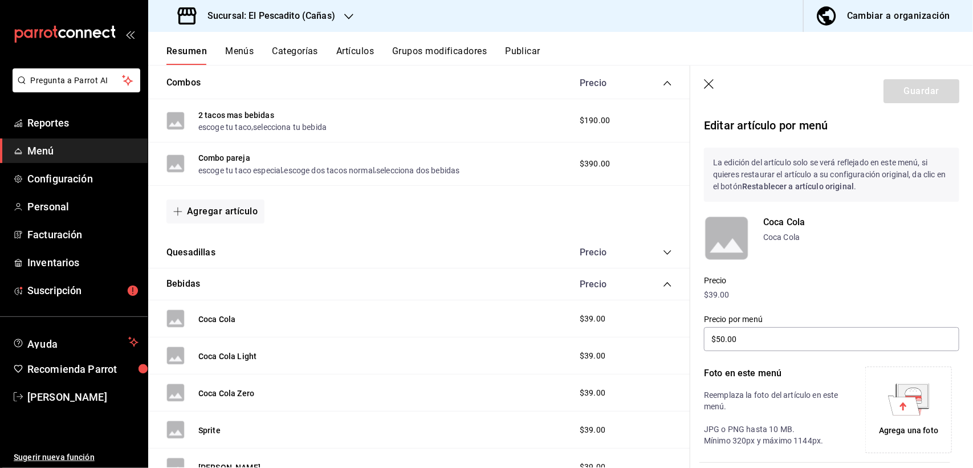
type input "$50.00"
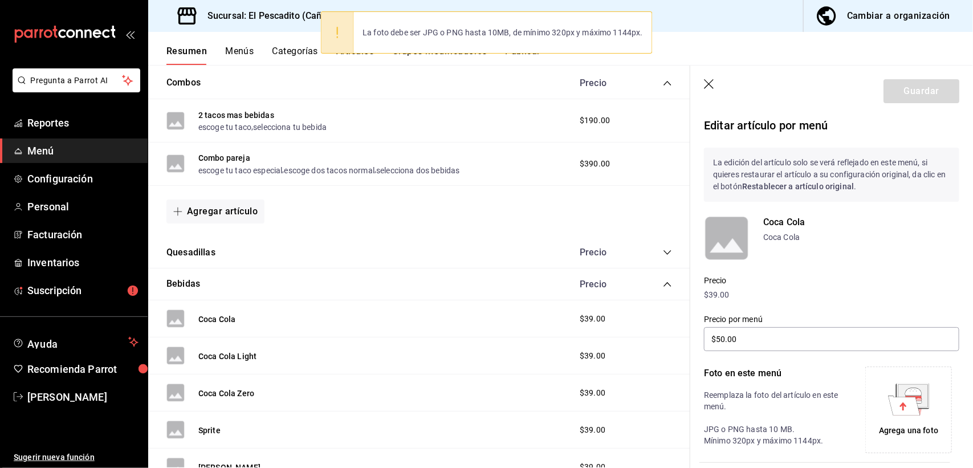
click at [690, 49] on div "Resumen Menús Categorías Artículos Grupos modificadores Publicar" at bounding box center [569, 55] width 807 height 19
click at [710, 83] on icon "button" at bounding box center [709, 84] width 11 height 11
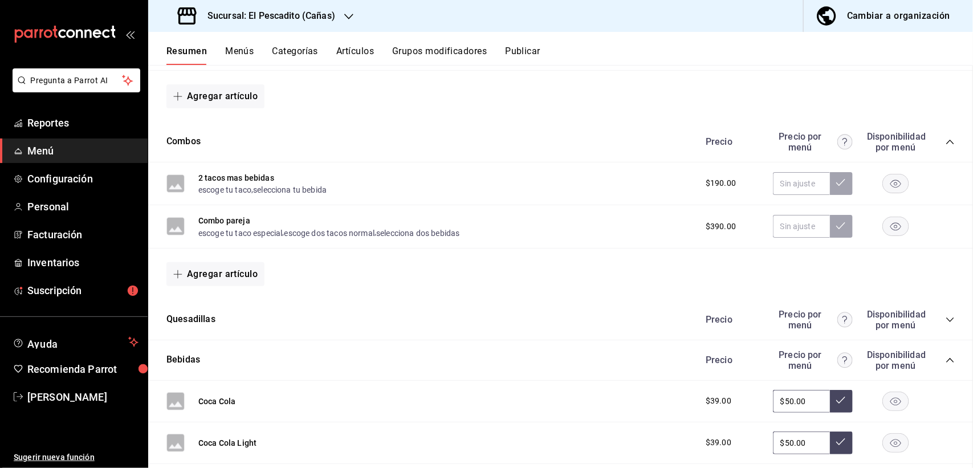
scroll to position [699, 0]
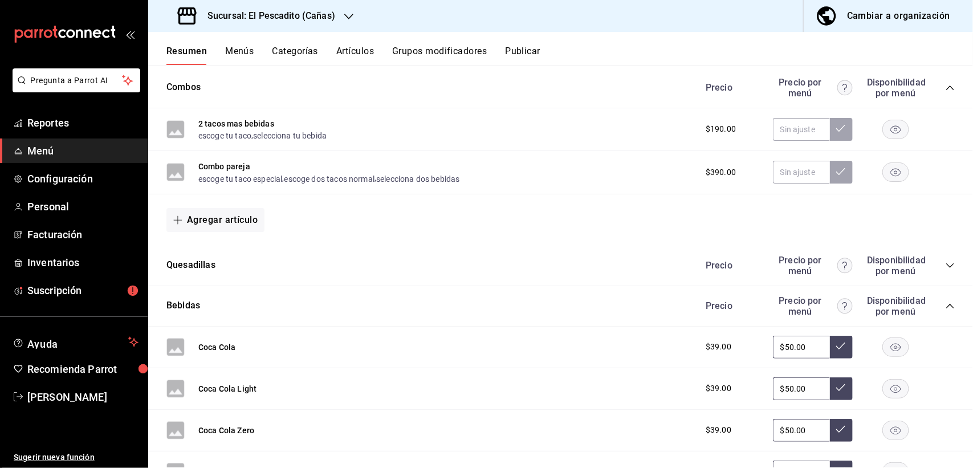
click at [529, 48] on div "La foto debe ser JPG o PNG hasta 10MB, de mínimo 320px y máximo 1144px." at bounding box center [486, 32] width 332 height 42
click at [529, 50] on button "Publicar" at bounding box center [522, 55] width 35 height 19
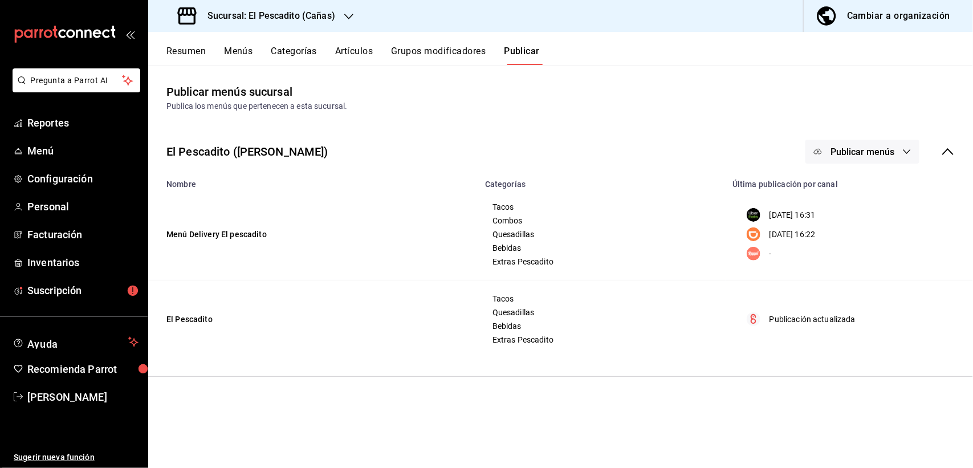
click at [891, 149] on span "Publicar menús" at bounding box center [863, 152] width 64 height 11
click at [874, 221] on span "DiDi Food" at bounding box center [879, 221] width 55 height 12
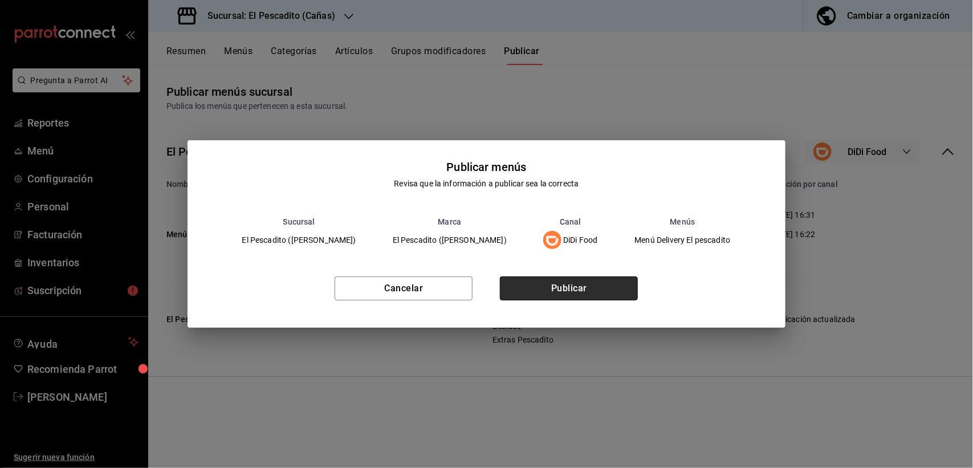
click at [628, 278] on button "Publicar" at bounding box center [569, 289] width 138 height 24
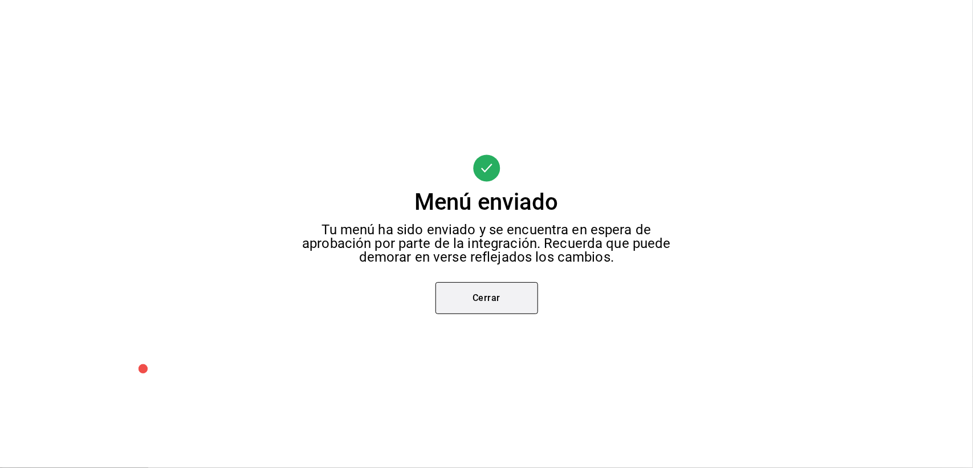
click at [511, 287] on button "Cerrar" at bounding box center [487, 298] width 103 height 32
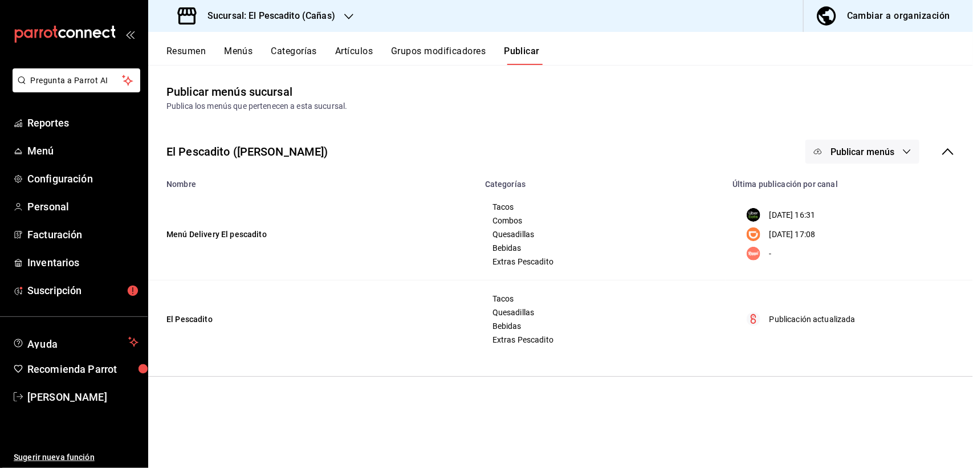
click at [853, 148] on span "Publicar menús" at bounding box center [863, 152] width 64 height 11
click at [854, 194] on span "Uber Eats" at bounding box center [879, 189] width 55 height 12
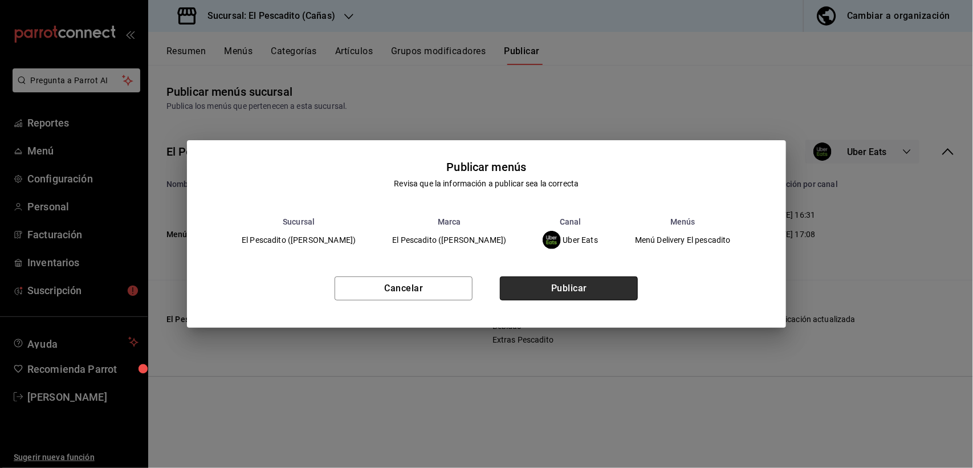
click at [626, 289] on button "Publicar" at bounding box center [569, 289] width 138 height 24
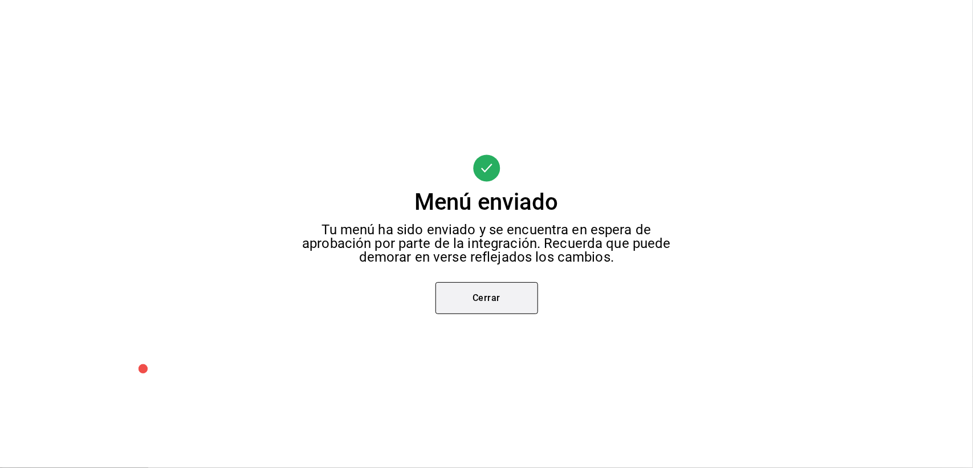
click at [478, 286] on button "Cerrar" at bounding box center [487, 298] width 103 height 32
